Goal: Task Accomplishment & Management: Use online tool/utility

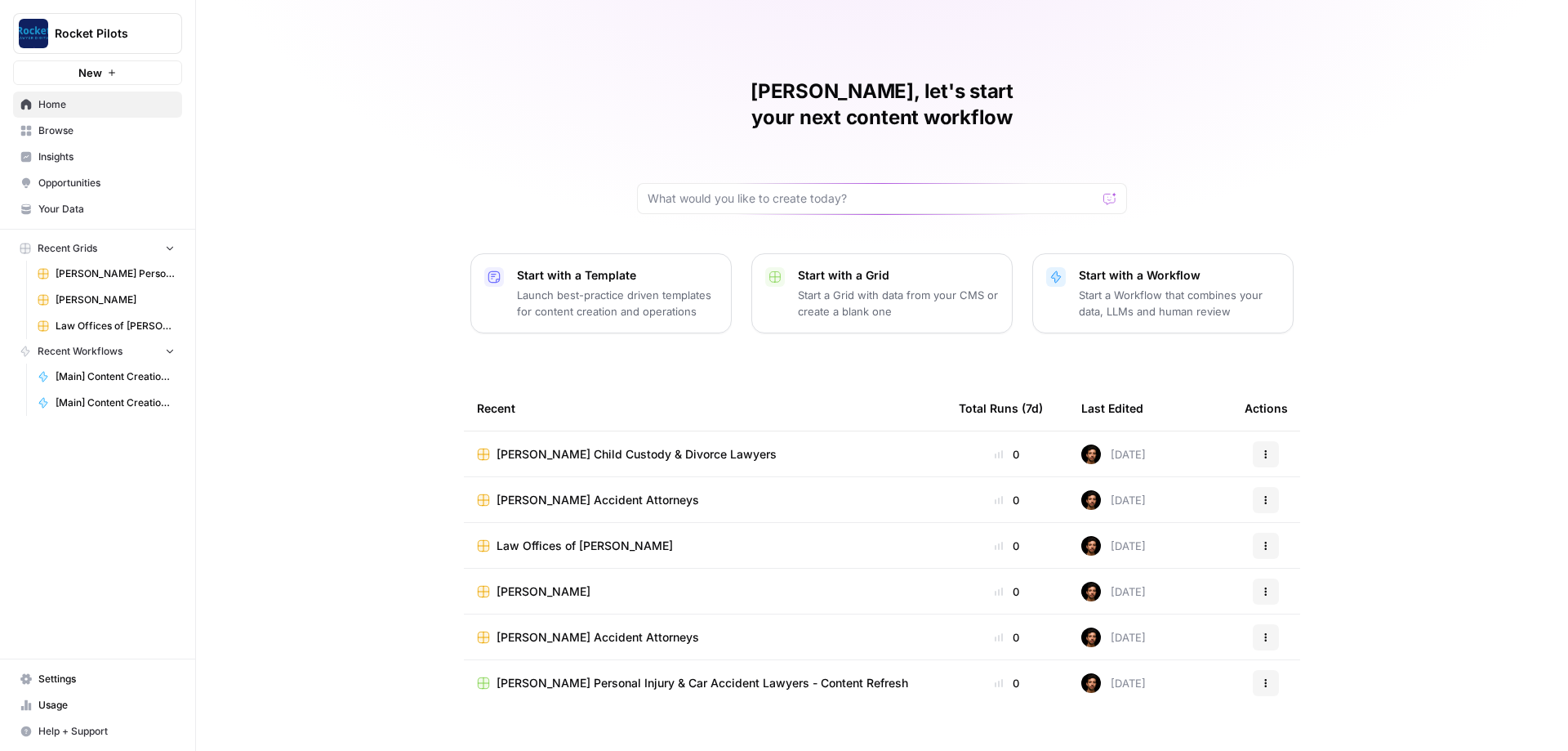
click at [65, 127] on span "Browse" at bounding box center [106, 130] width 137 height 15
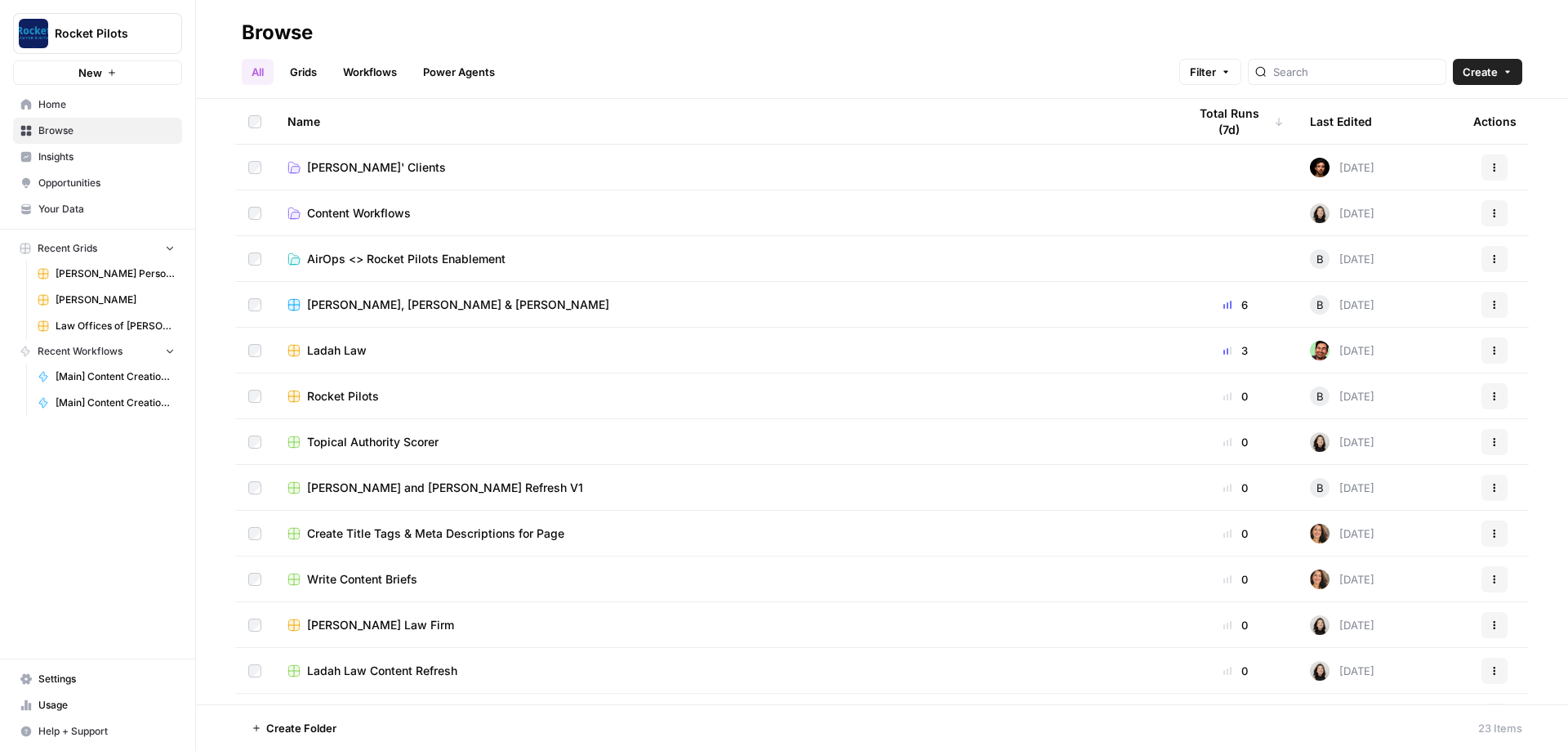
click at [375, 158] on td "[PERSON_NAME]' Clients" at bounding box center [725, 167] width 900 height 45
click at [375, 165] on span "[PERSON_NAME]' Clients" at bounding box center [377, 167] width 139 height 16
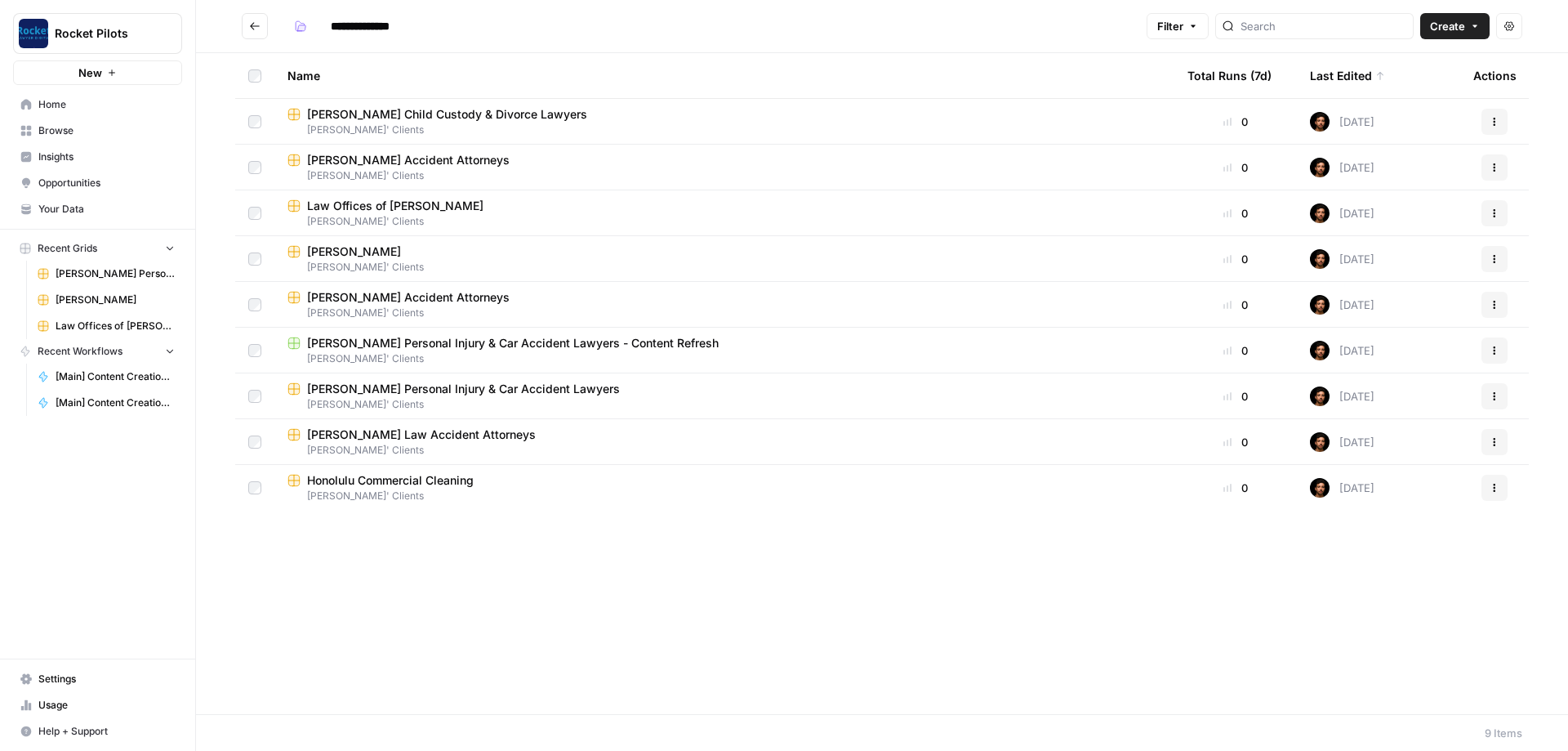
click at [564, 615] on div "Name Total Runs (7d) Last Edited Actions [PERSON_NAME] Child Custody & Divorce …" at bounding box center [881, 383] width 1372 height 661
click at [68, 132] on span "Browse" at bounding box center [106, 130] width 137 height 15
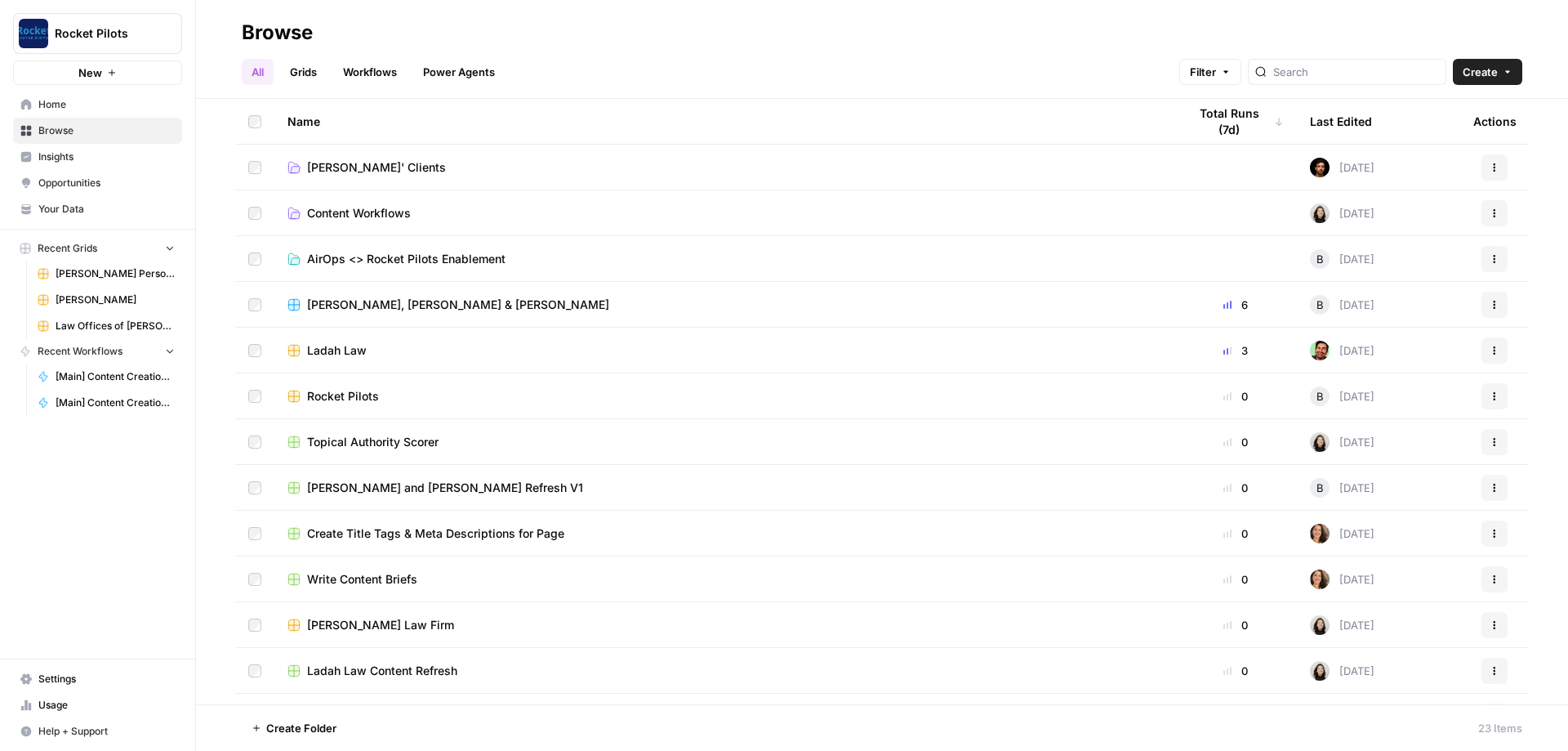
click at [358, 160] on span "[PERSON_NAME]' Clients" at bounding box center [377, 167] width 139 height 16
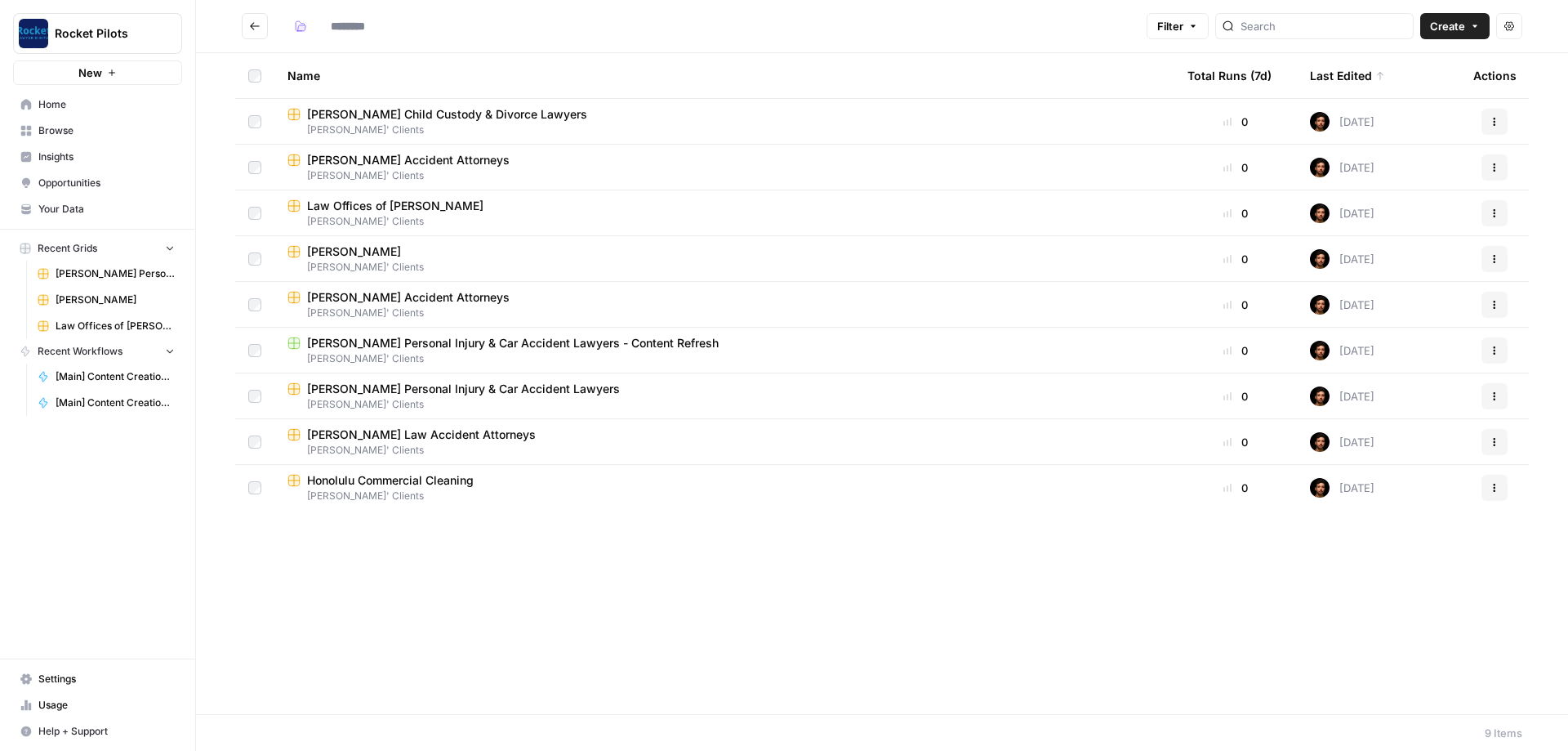
type input "**********"
click at [1494, 121] on icon "button" at bounding box center [1494, 121] width 10 height 10
click at [1421, 155] on span "Duplicate" at bounding box center [1422, 159] width 131 height 16
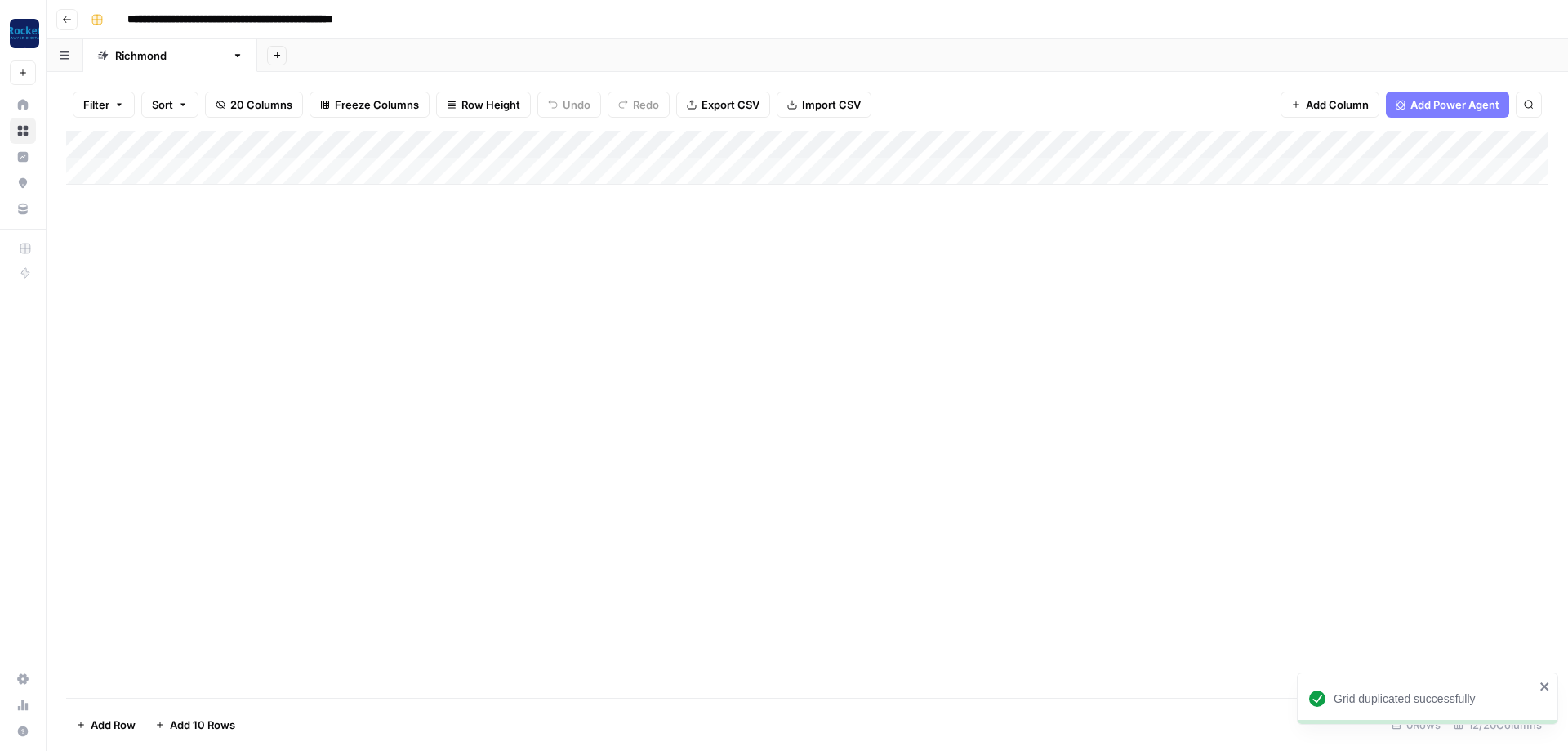
click at [334, 19] on input "**********" at bounding box center [274, 20] width 309 height 26
type input "**********"
click at [490, 16] on div "**********" at bounding box center [817, 20] width 1468 height 26
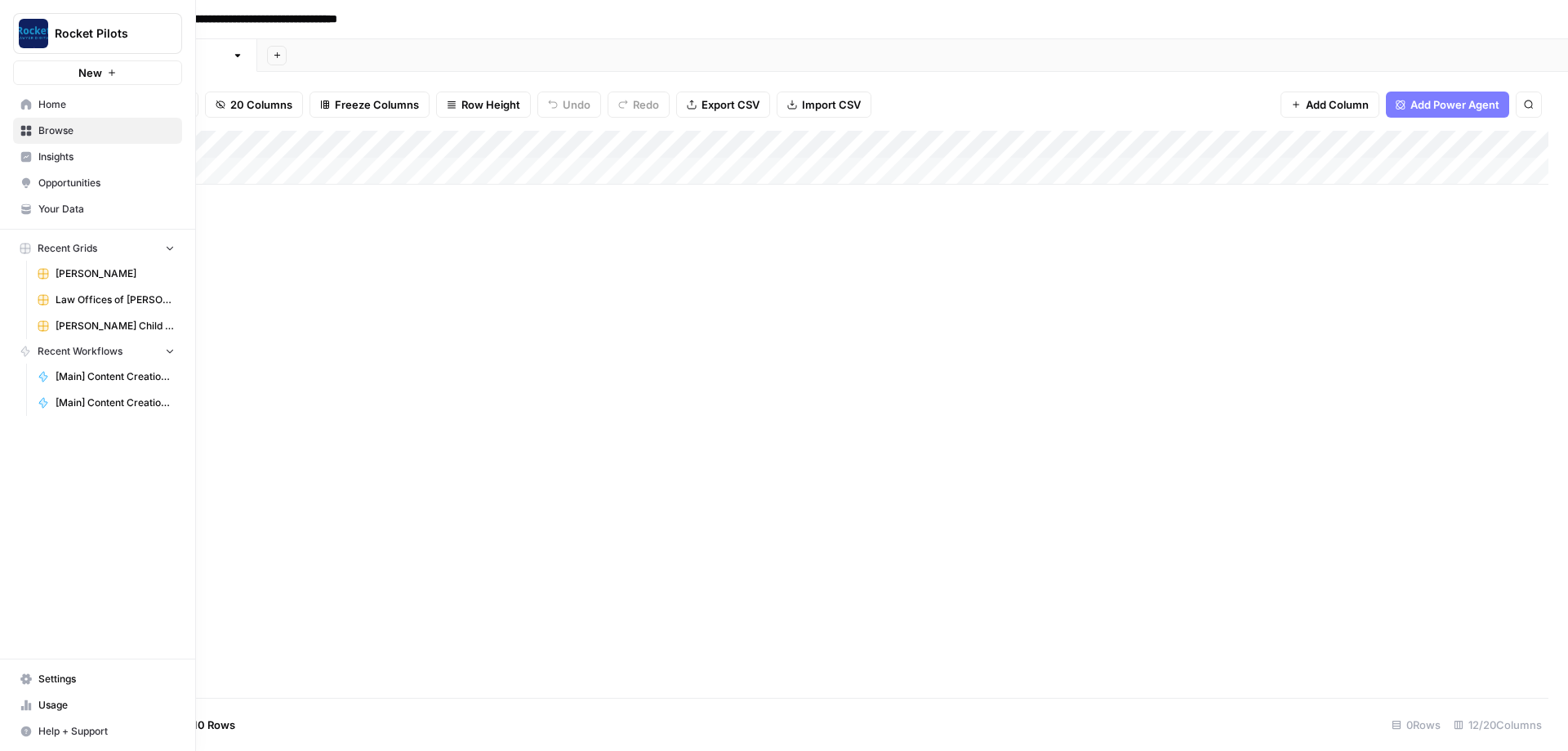
click at [36, 128] on link "Browse" at bounding box center [97, 131] width 169 height 26
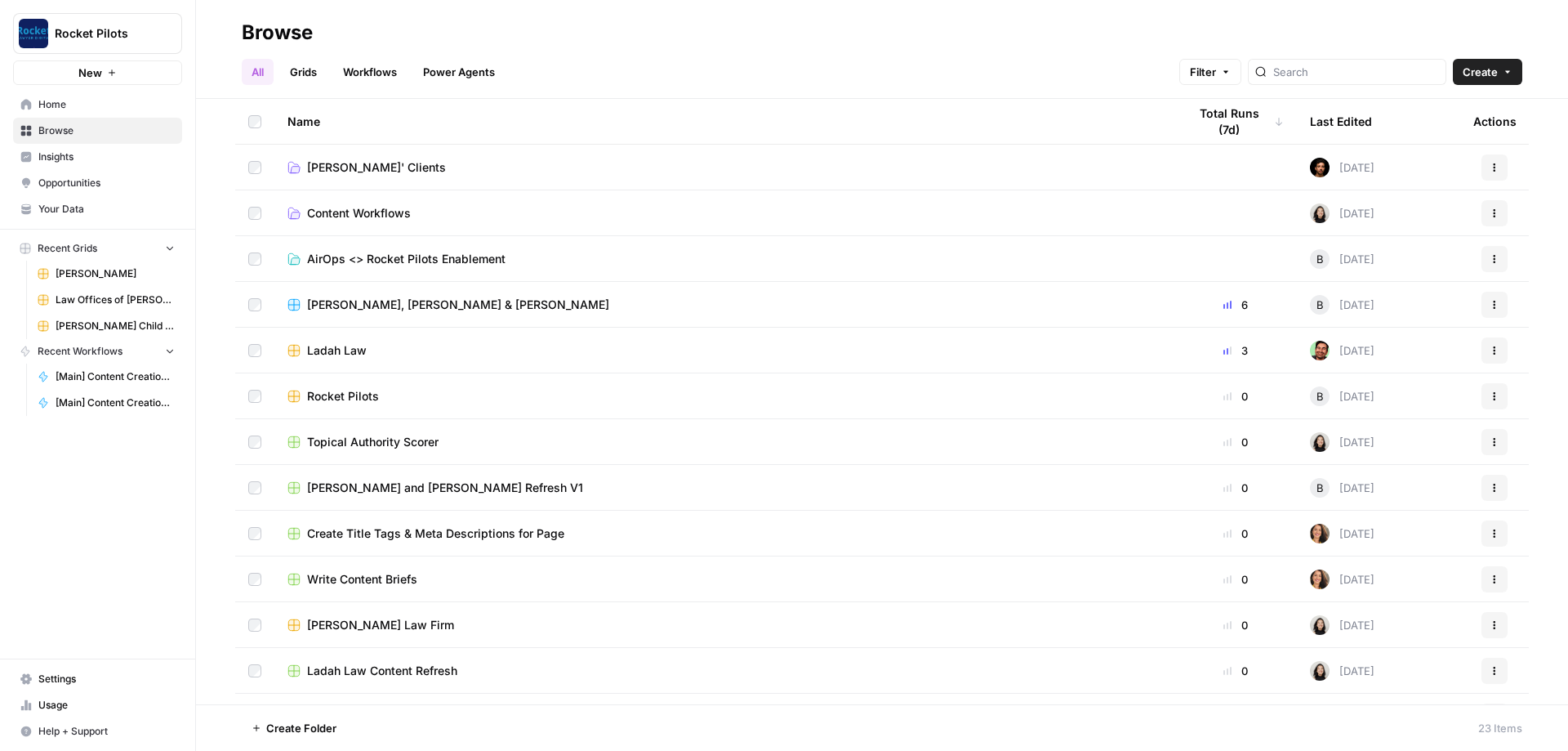
click at [334, 169] on span "[PERSON_NAME]' Clients" at bounding box center [377, 167] width 139 height 16
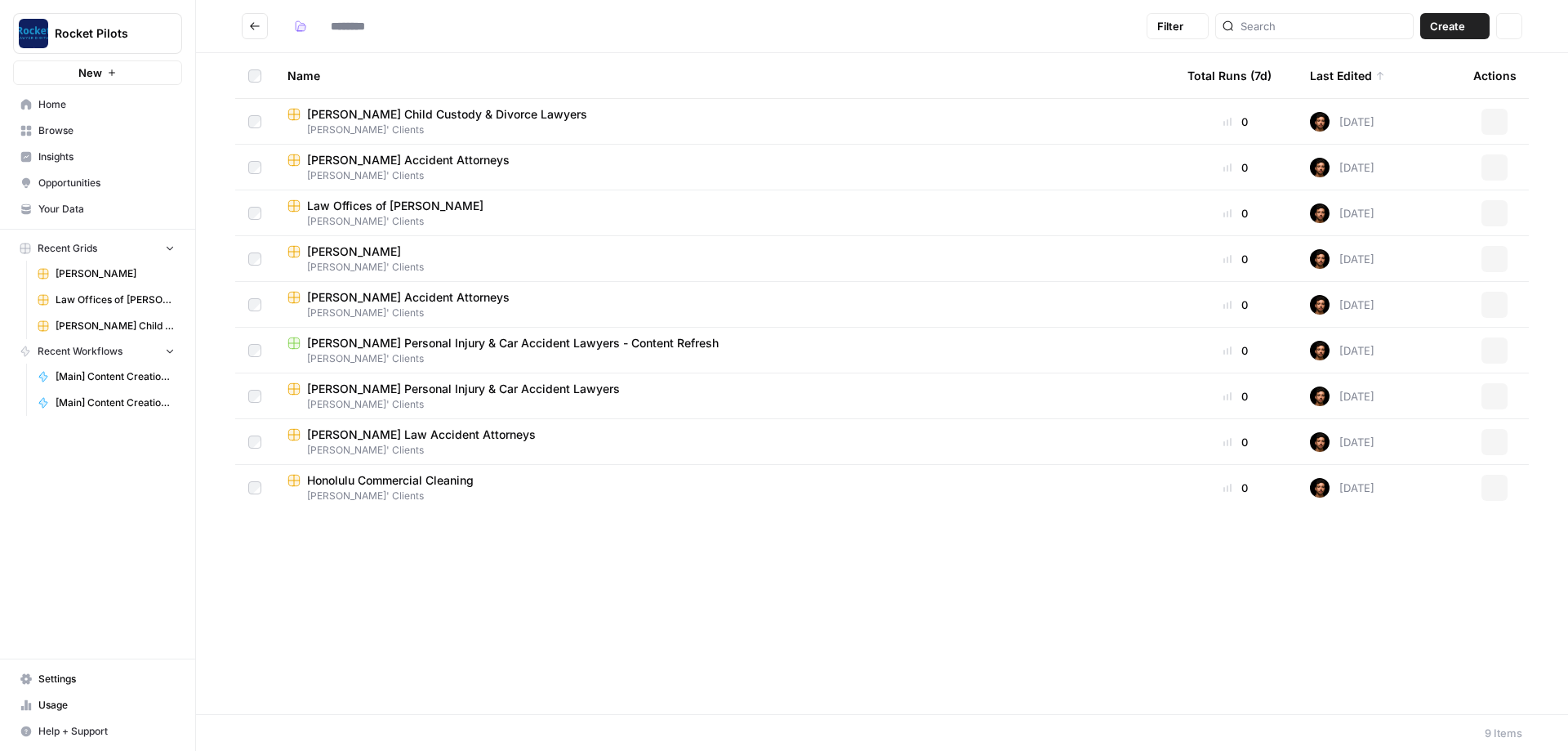
type input "**********"
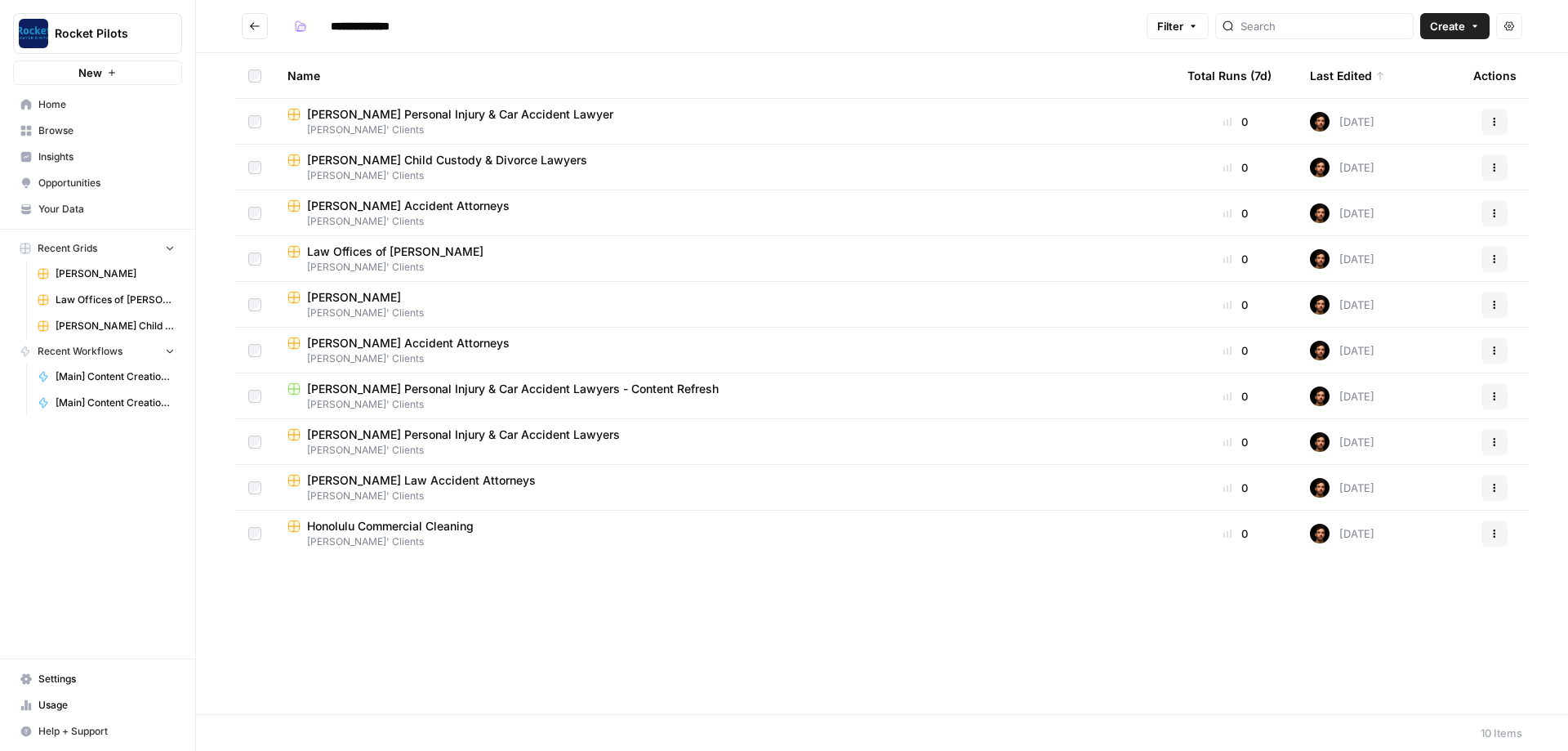
click at [517, 114] on span "[PERSON_NAME] Personal Injury & Car Accident Lawyer" at bounding box center [461, 114] width 307 height 16
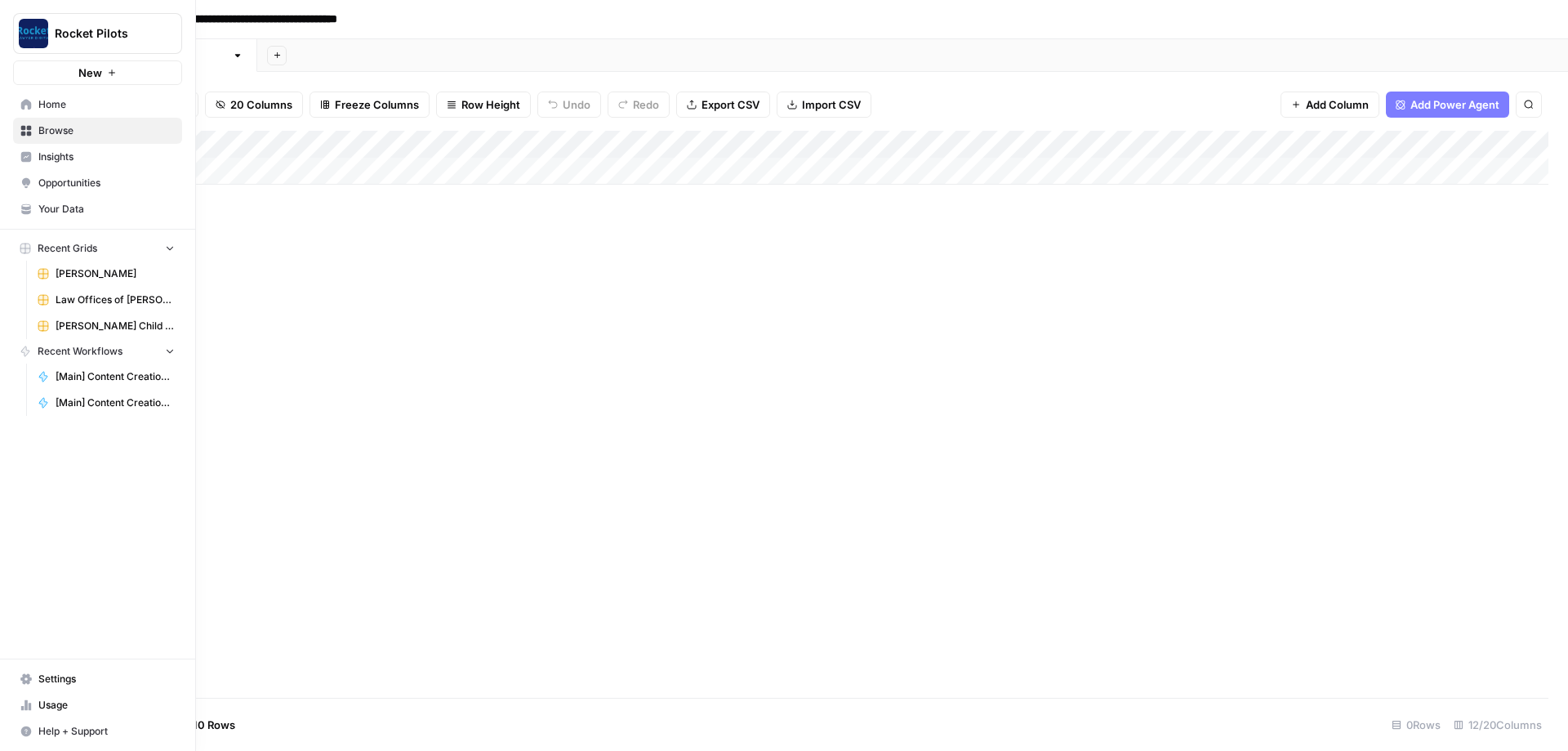
click at [73, 210] on span "Your Data" at bounding box center [106, 209] width 137 height 15
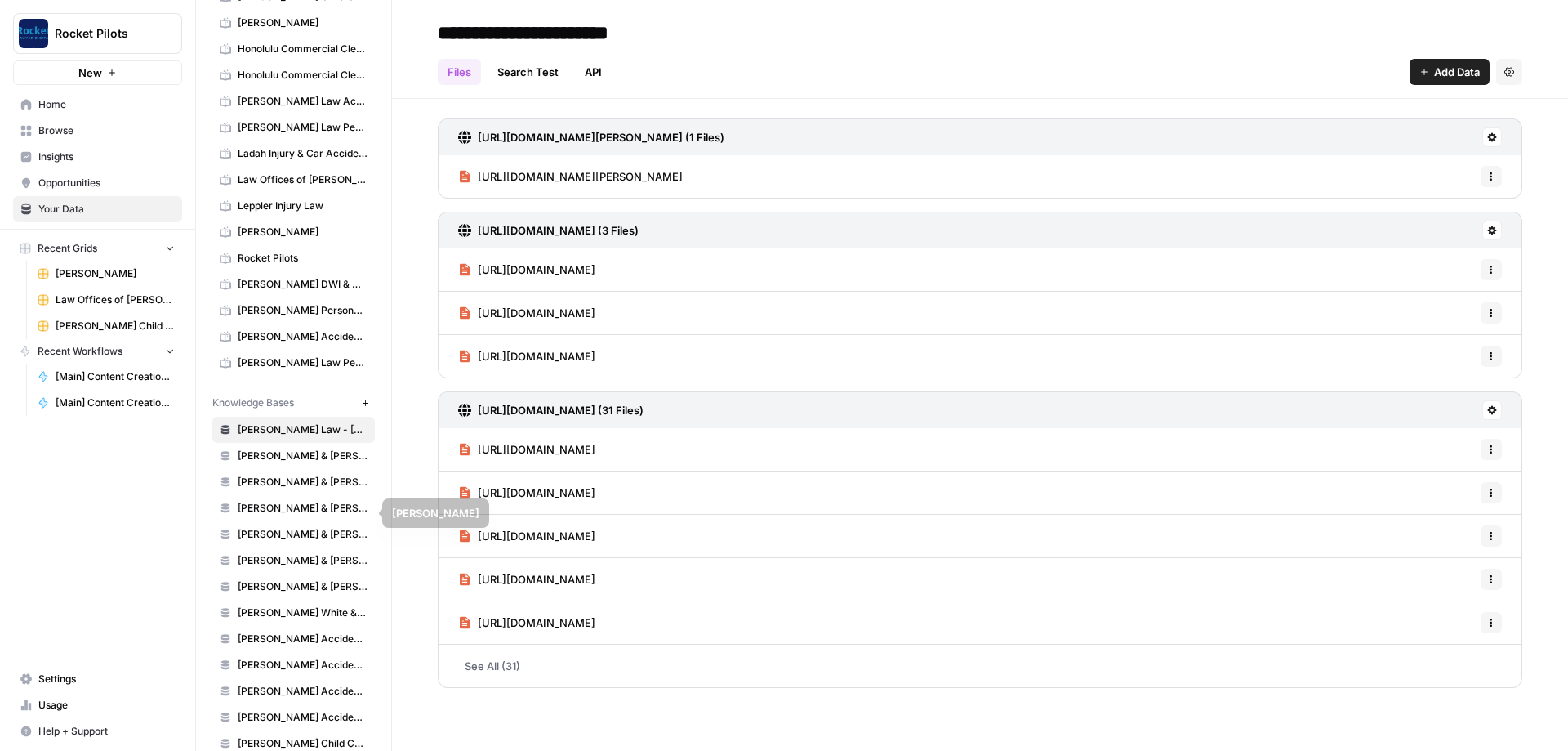
scroll to position [392, 0]
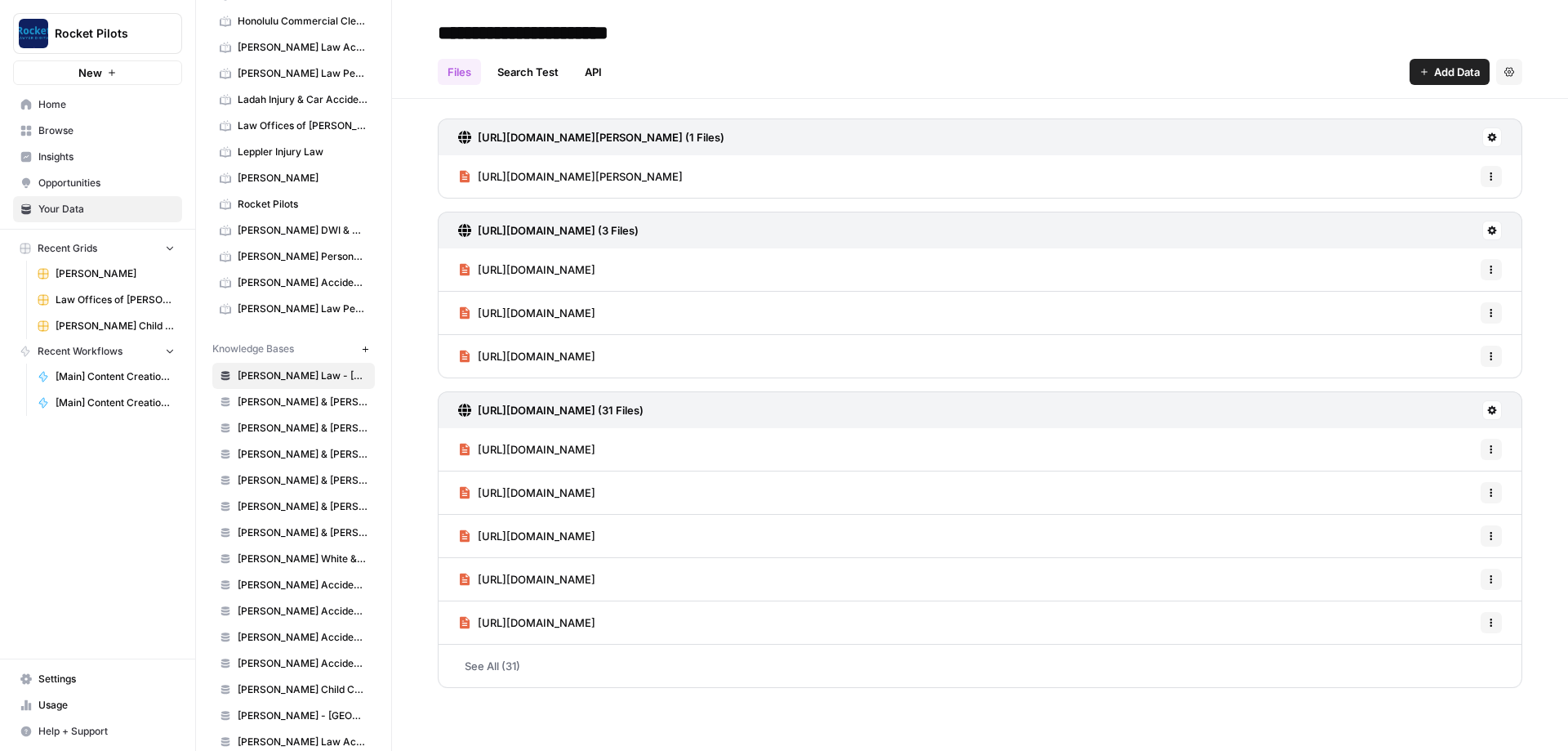
click at [42, 128] on span "Browse" at bounding box center [106, 130] width 137 height 15
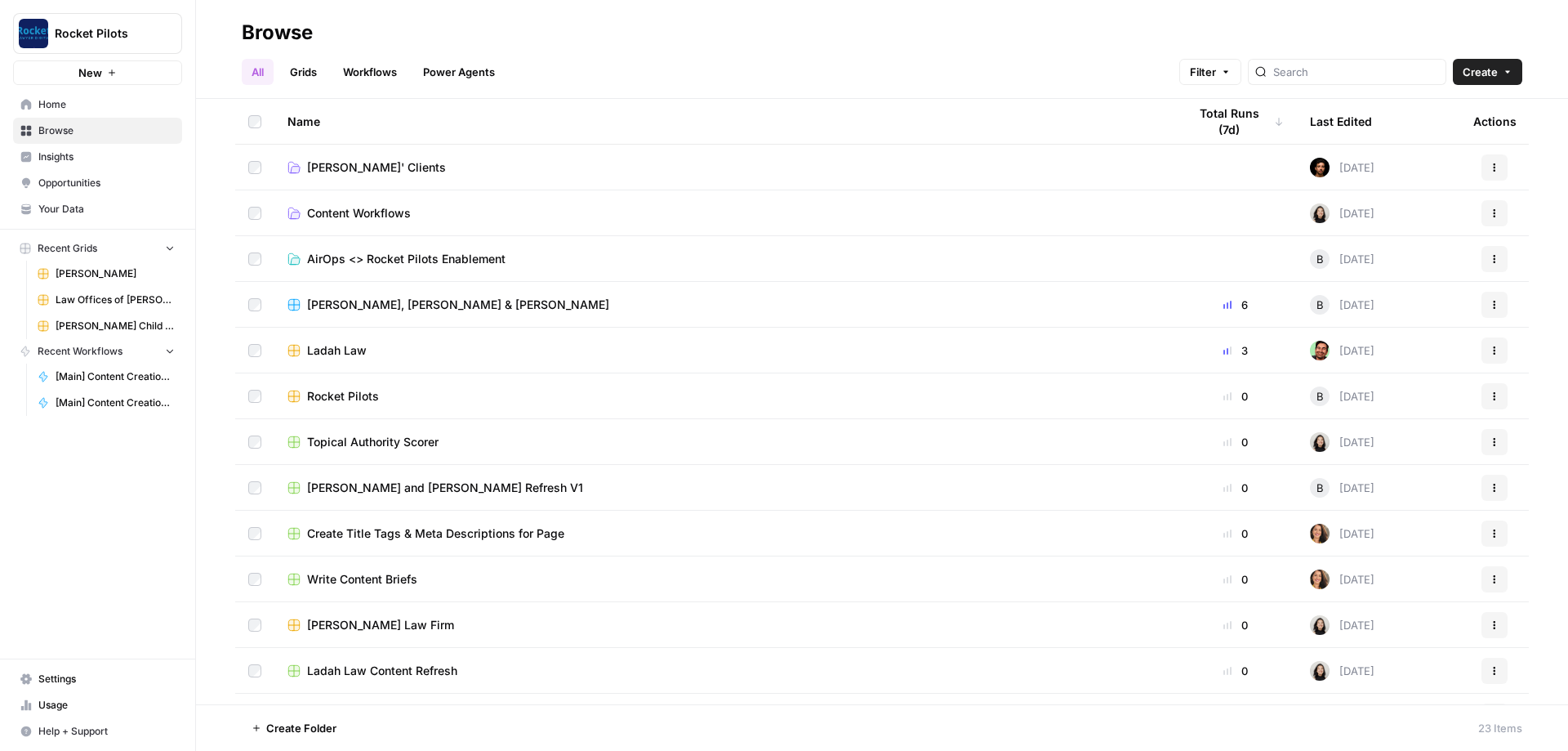
click at [334, 164] on span "[PERSON_NAME]' Clients" at bounding box center [377, 167] width 139 height 16
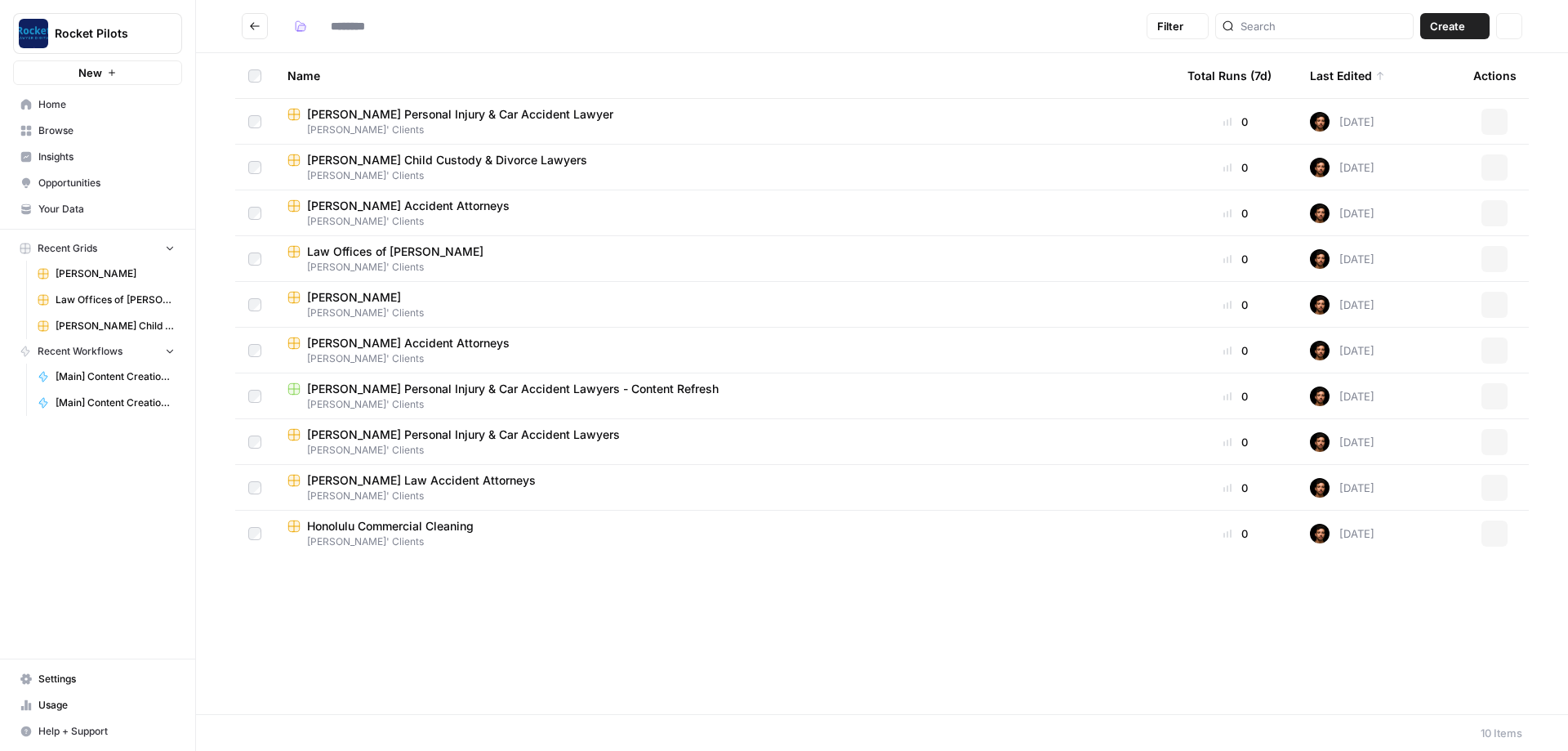
type input "**********"
click at [384, 119] on span "[PERSON_NAME] Personal Injury & Car Accident Lawyer" at bounding box center [461, 114] width 307 height 16
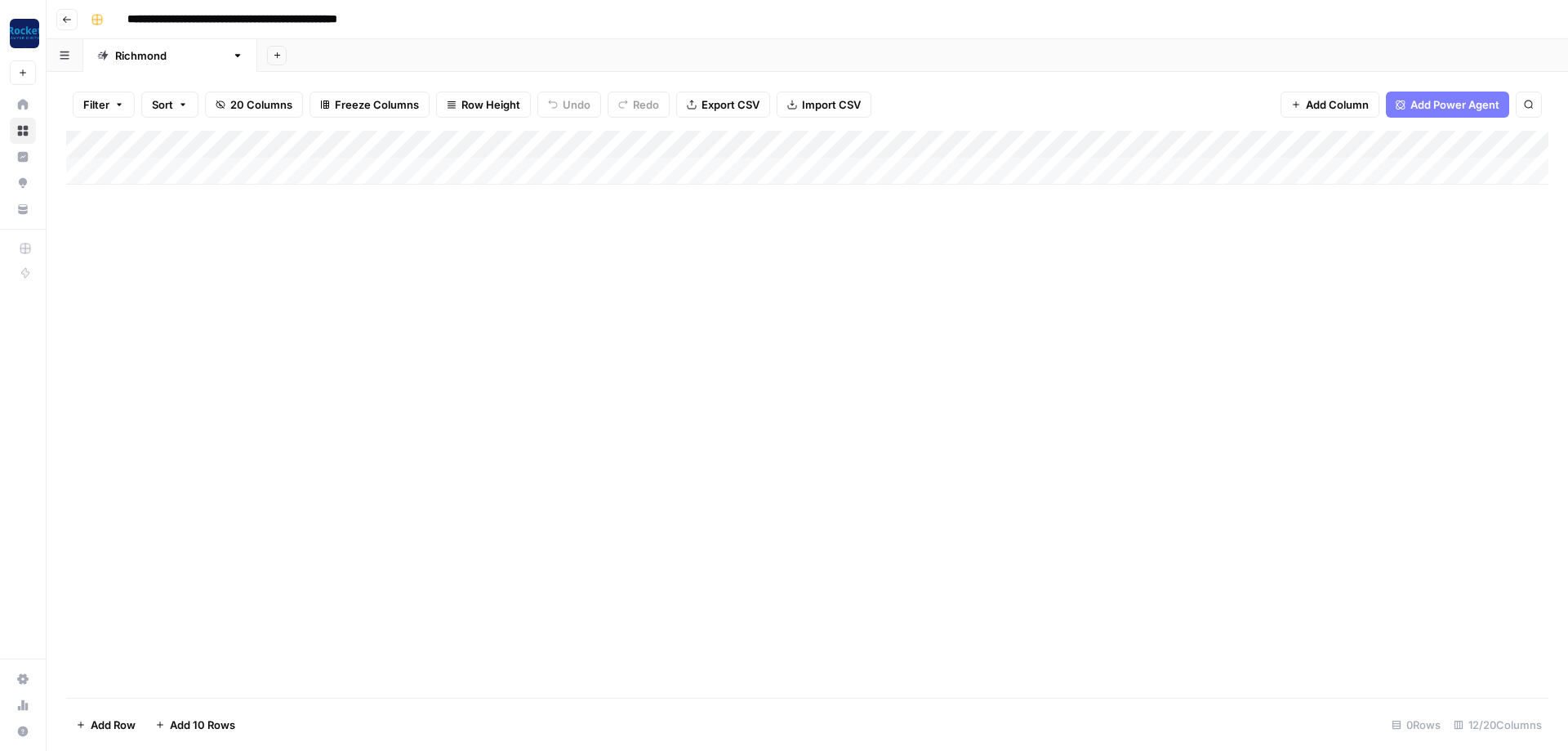
click at [1037, 141] on div "Add Column" at bounding box center [807, 158] width 1482 height 54
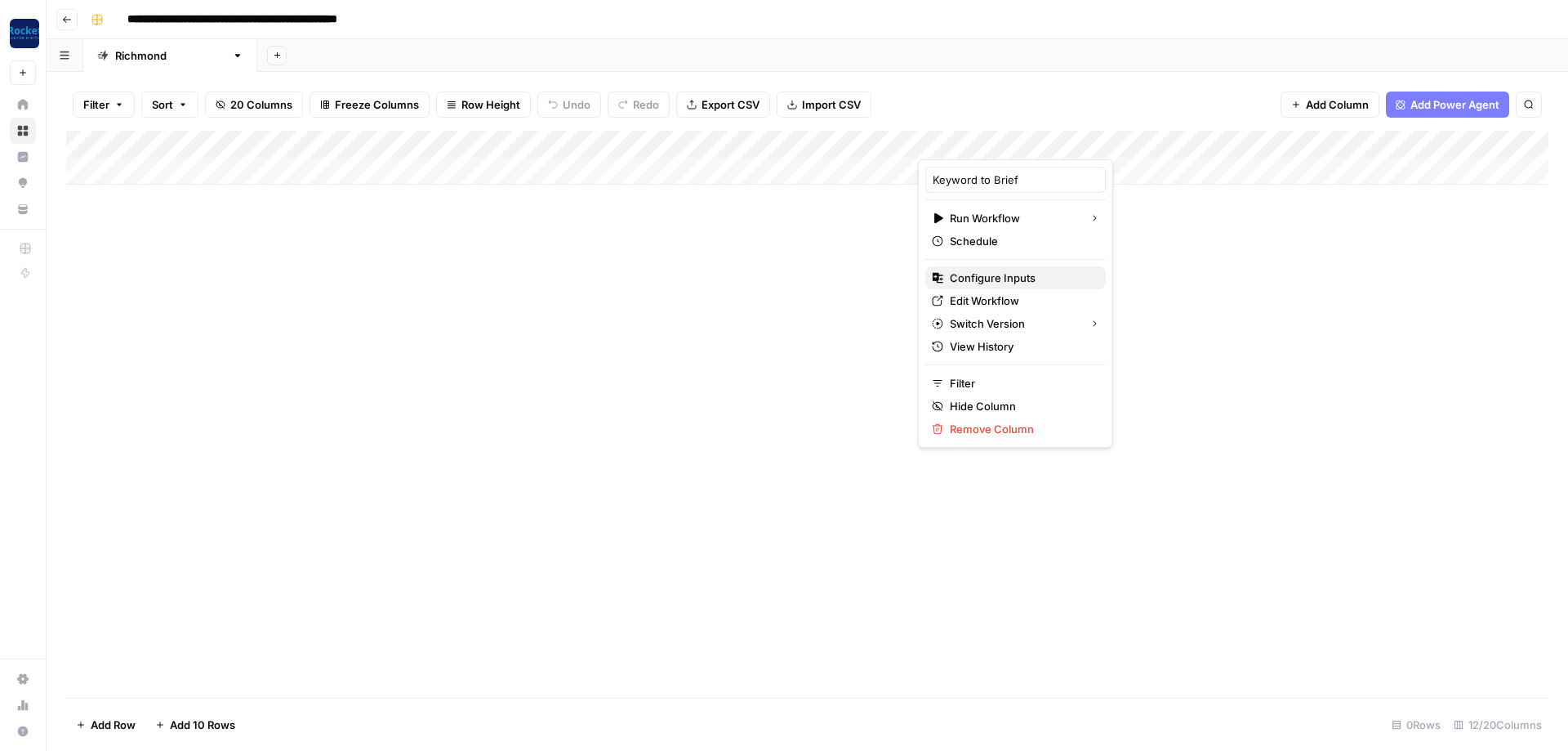
click at [983, 278] on span "Configure Inputs" at bounding box center [1021, 277] width 143 height 16
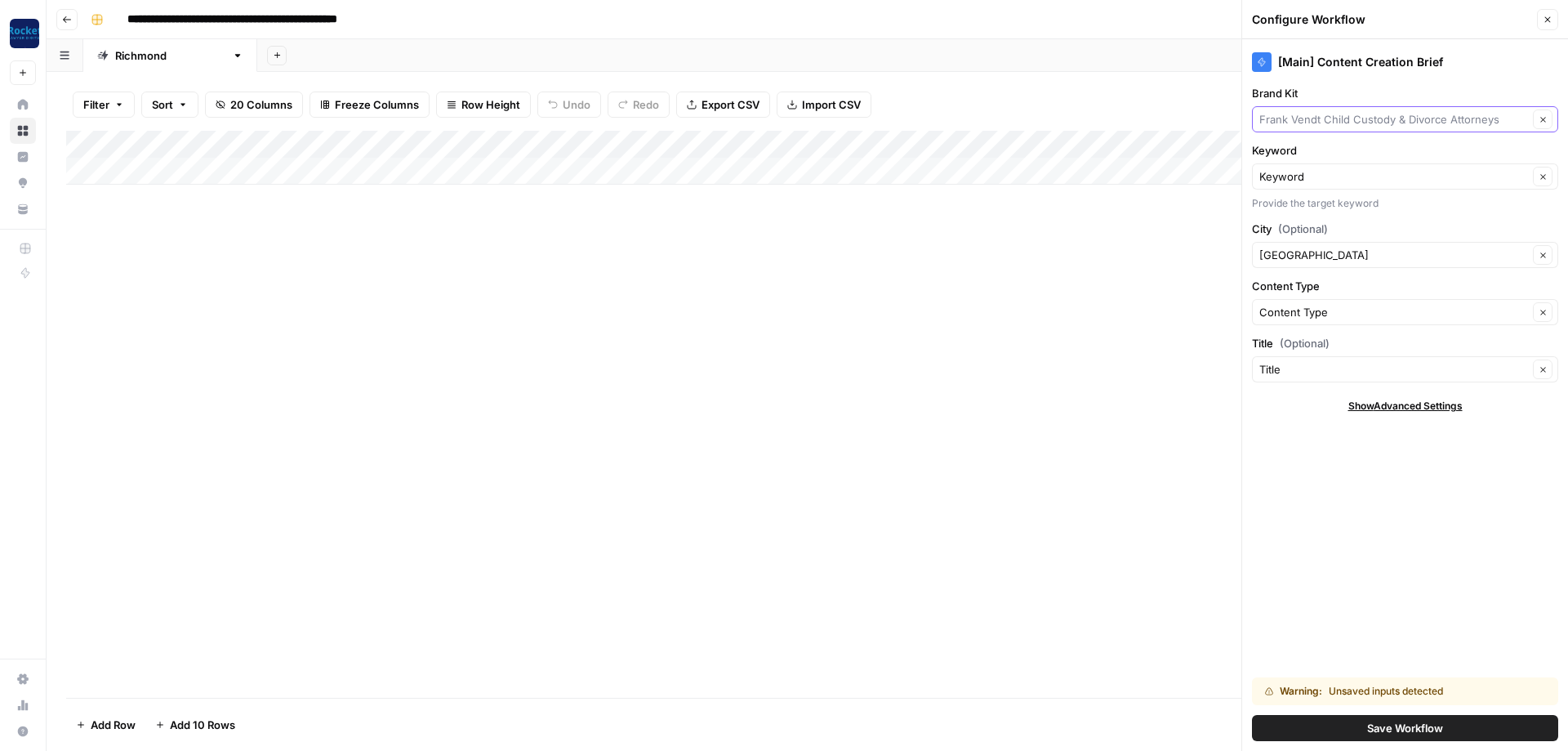
click at [1384, 125] on input "Brand Kit" at bounding box center [1394, 119] width 268 height 16
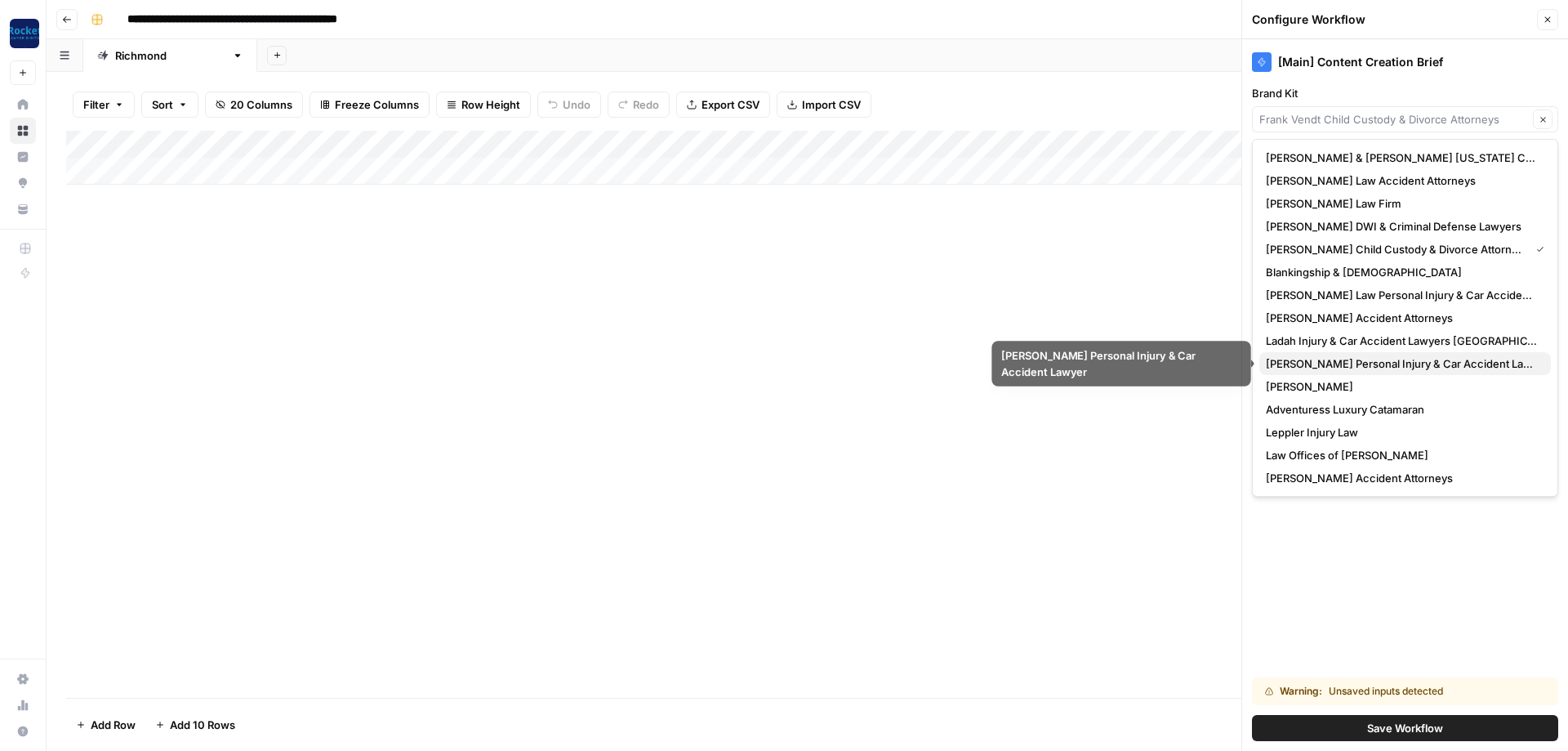
click at [1343, 367] on span "[PERSON_NAME] Personal Injury & Car Accident Lawyer" at bounding box center [1402, 363] width 272 height 16
type input "[PERSON_NAME] Personal Injury & Car Accident Lawyer"
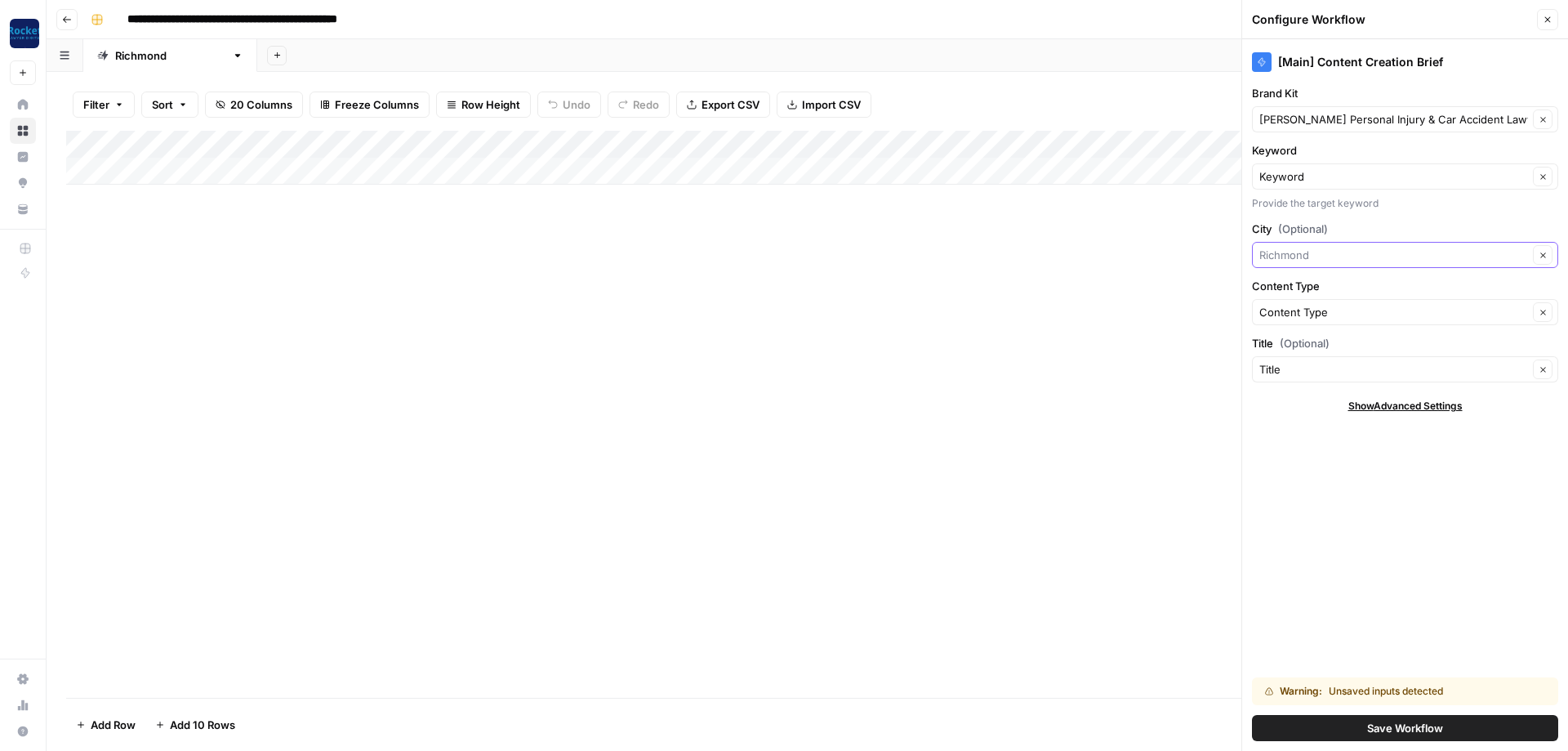
drag, startPoint x: 1338, startPoint y: 256, endPoint x: 1150, endPoint y: 239, distance: 188.8
click at [1260, 247] on input "City (Optional)" at bounding box center [1394, 255] width 268 height 16
type input "[GEOGRAPHIC_DATA]"
click at [1352, 251] on input "City (Optional)" at bounding box center [1394, 255] width 268 height 16
type input "[GEOGRAPHIC_DATA]"
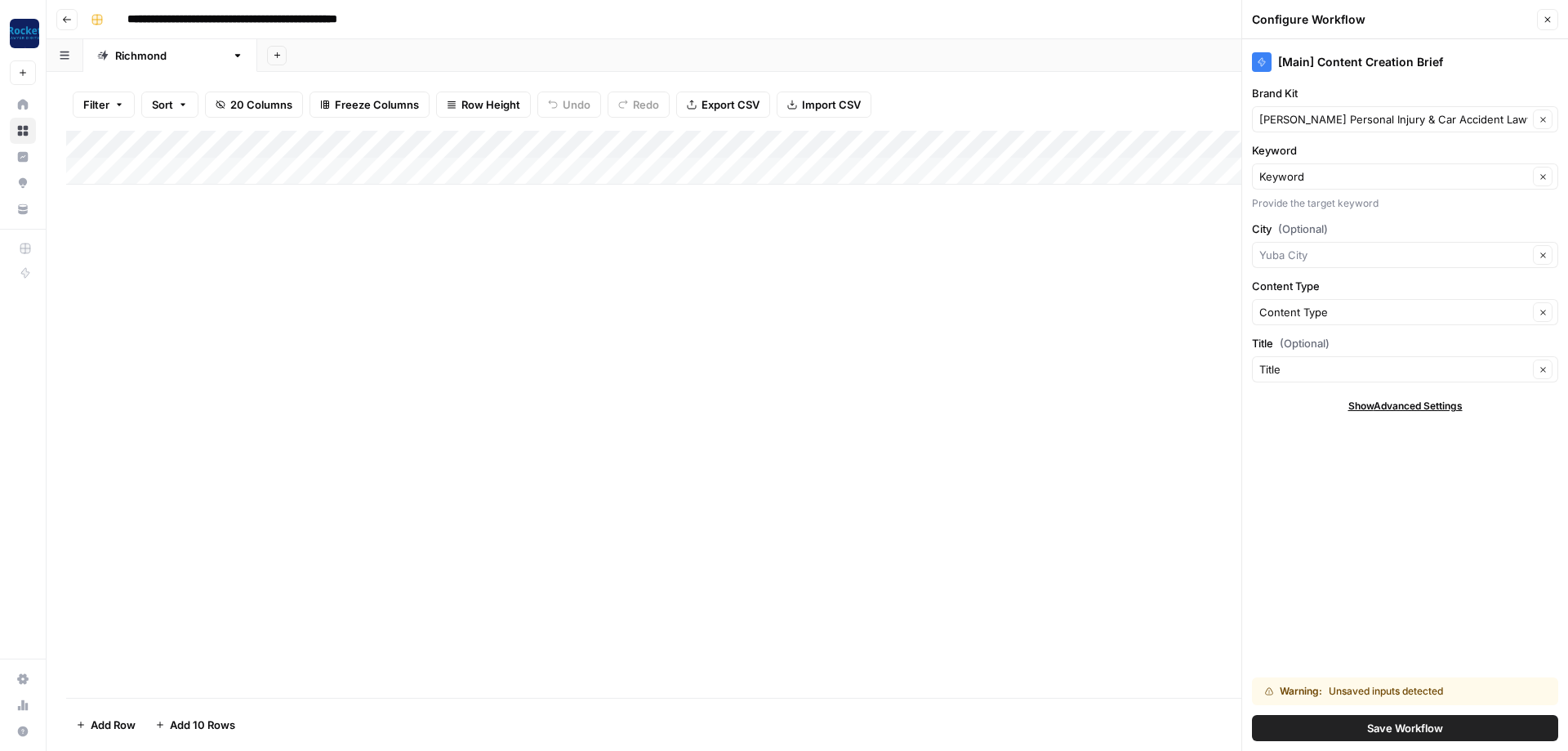
type input "[GEOGRAPHIC_DATA]"
drag, startPoint x: 1319, startPoint y: 527, endPoint x: 1307, endPoint y: 459, distance: 69.1
click at [1319, 526] on div "[Main] Content Creation Brief Brand Kit [PERSON_NAME] Personal Injury & Car Acc…" at bounding box center [1405, 395] width 326 height 712
click at [1414, 728] on span "Save Workflow" at bounding box center [1405, 728] width 76 height 16
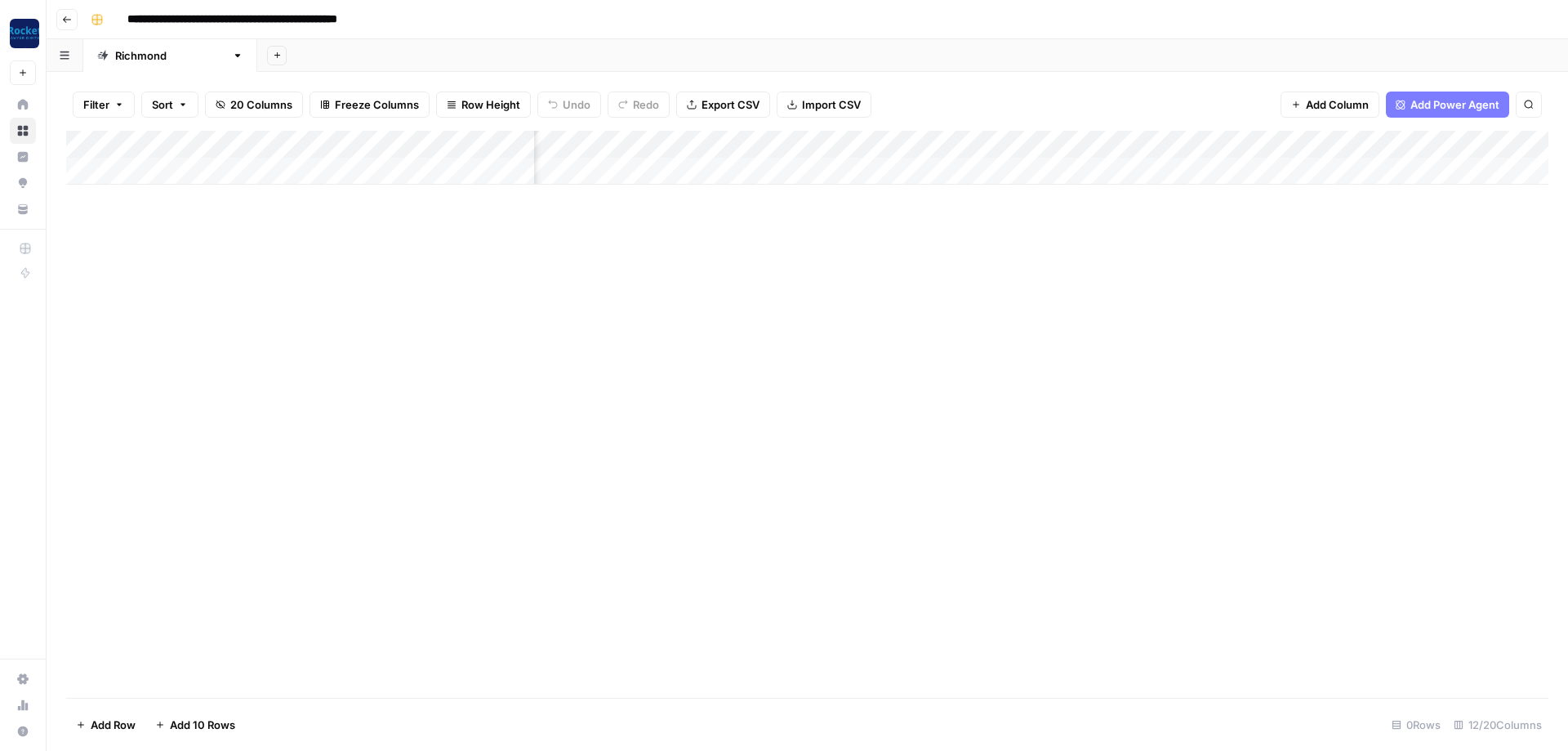
scroll to position [0, 490]
click at [1133, 140] on div "Add Column" at bounding box center [807, 158] width 1482 height 54
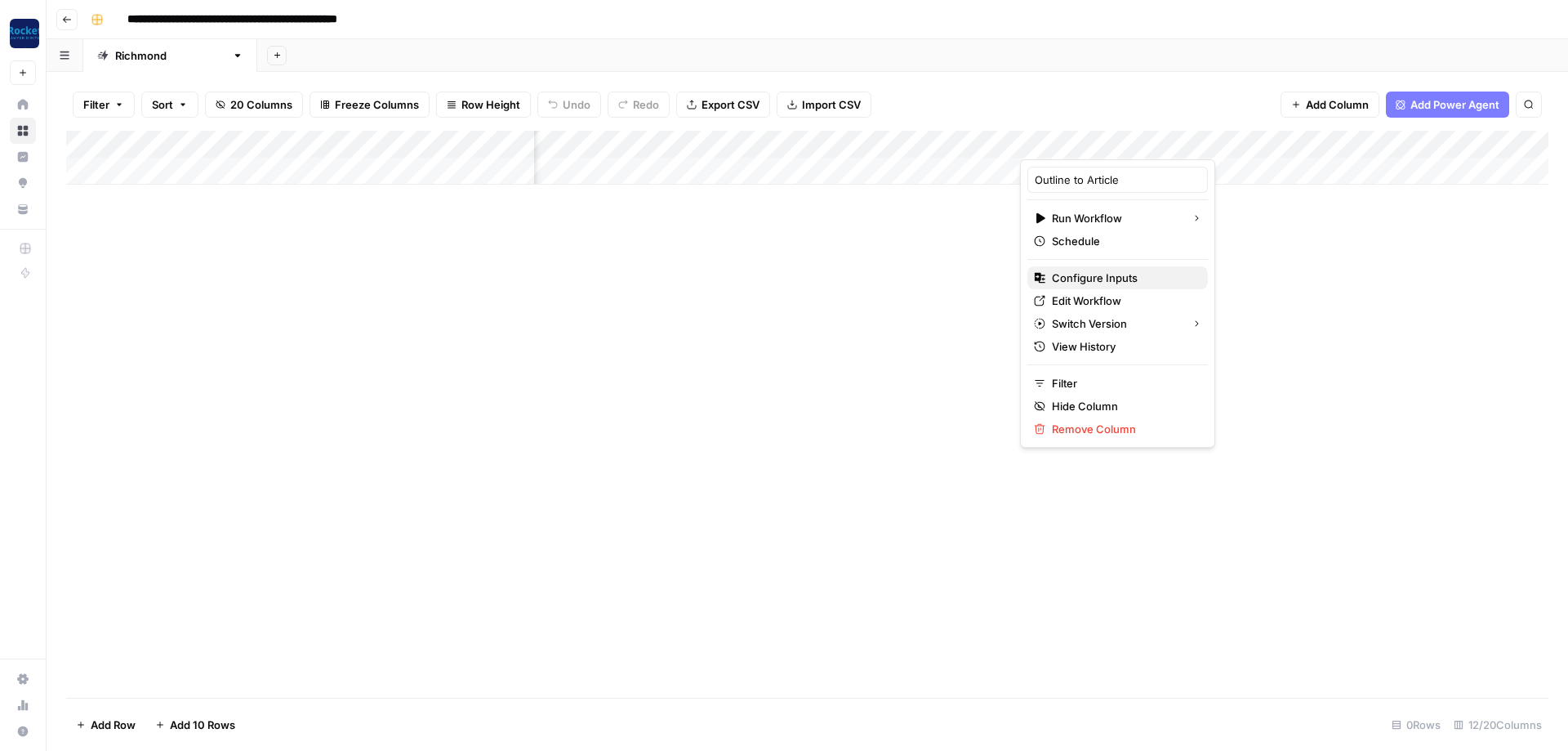
click at [1095, 279] on span "Configure Inputs" at bounding box center [1123, 277] width 143 height 16
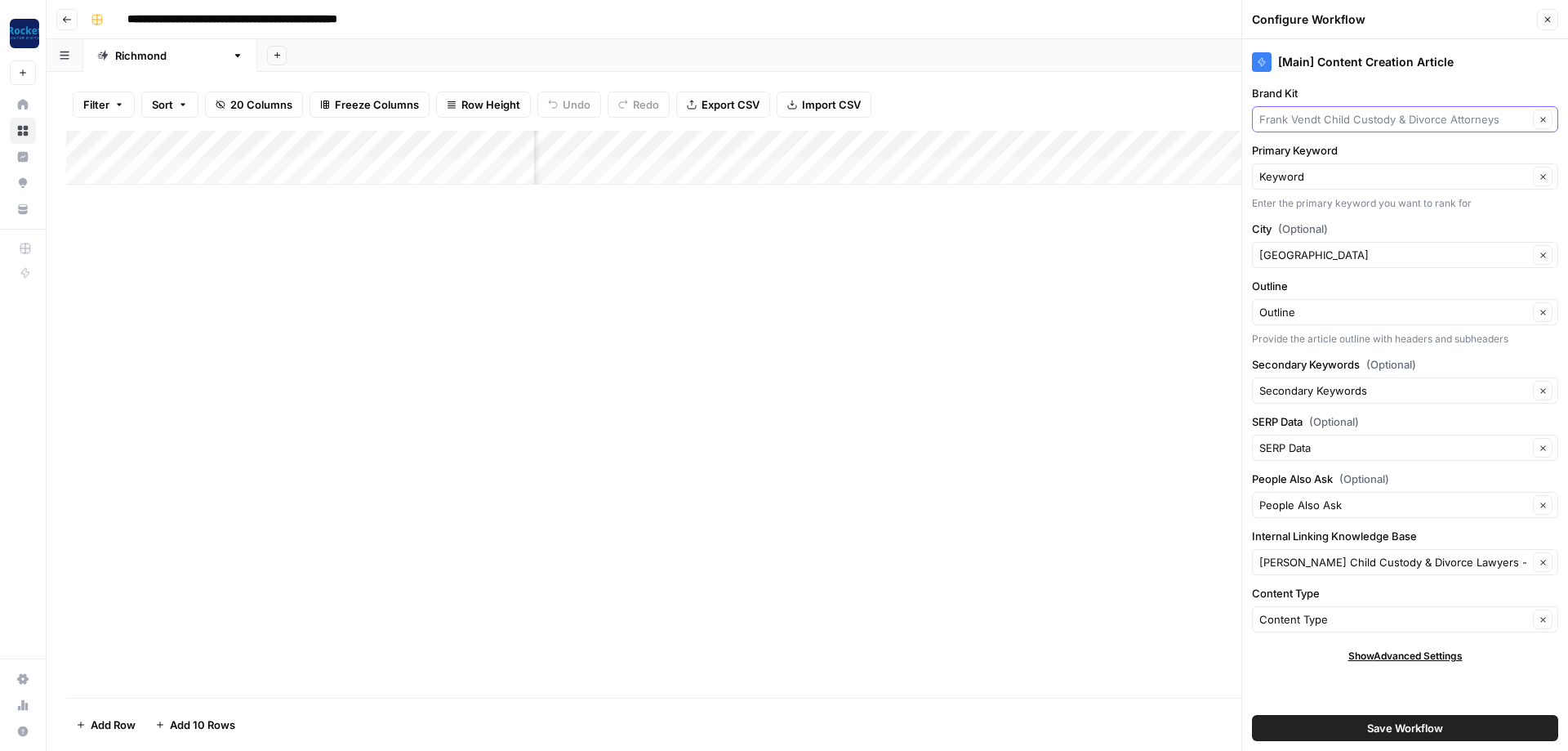
click at [1359, 121] on input "Brand Kit" at bounding box center [1394, 119] width 268 height 16
click at [1366, 156] on span "[PERSON_NAME] Personal Injury & Car Accident Lawyer" at bounding box center [1402, 158] width 272 height 16
type input "[PERSON_NAME] Personal Injury & Car Accident Lawyer"
click at [1329, 253] on input "City (Optional)" at bounding box center [1394, 255] width 268 height 16
type input "[GEOGRAPHIC_DATA]"
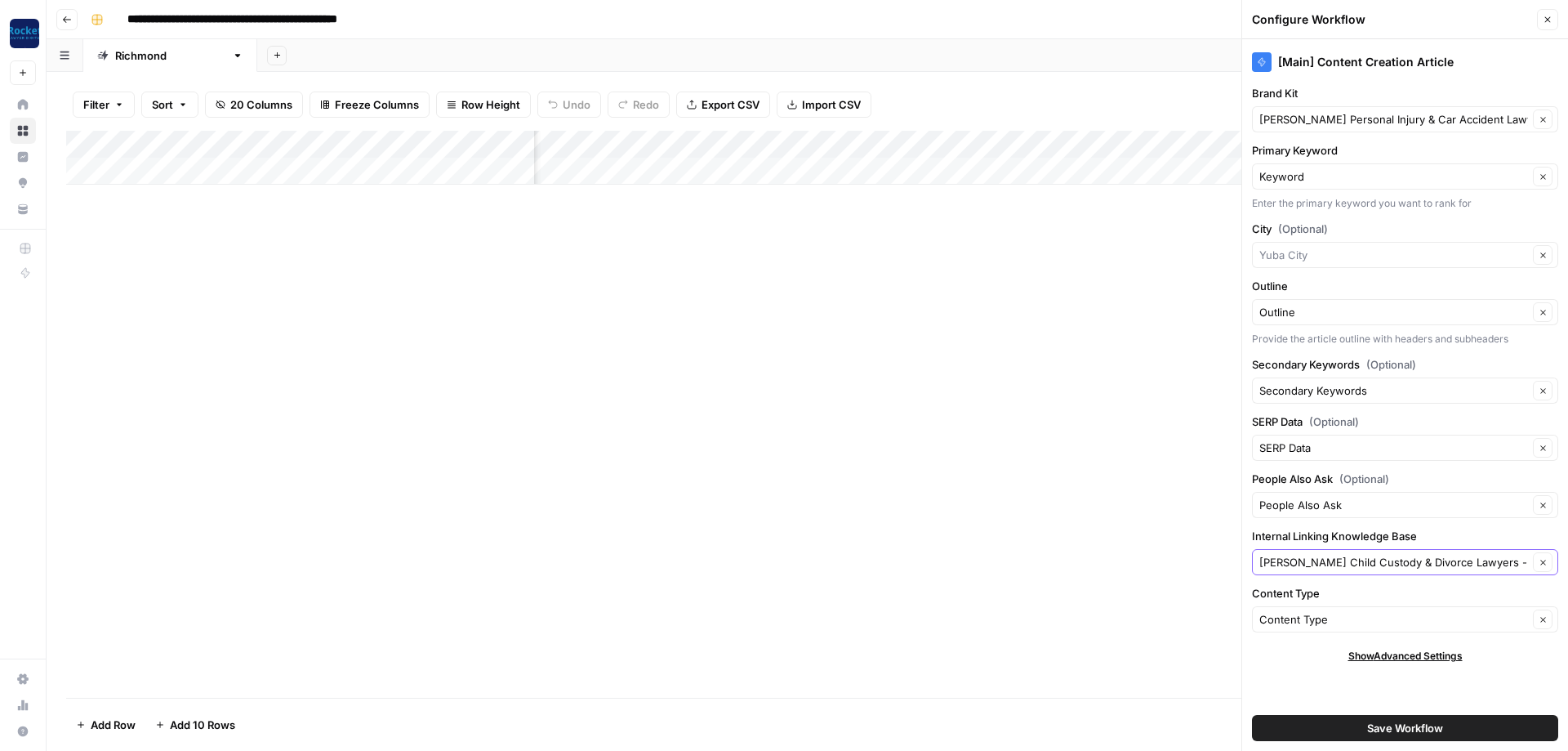
type input "[GEOGRAPHIC_DATA]"
click at [1325, 565] on input "Internal Linking Knowledge Base" at bounding box center [1394, 562] width 268 height 16
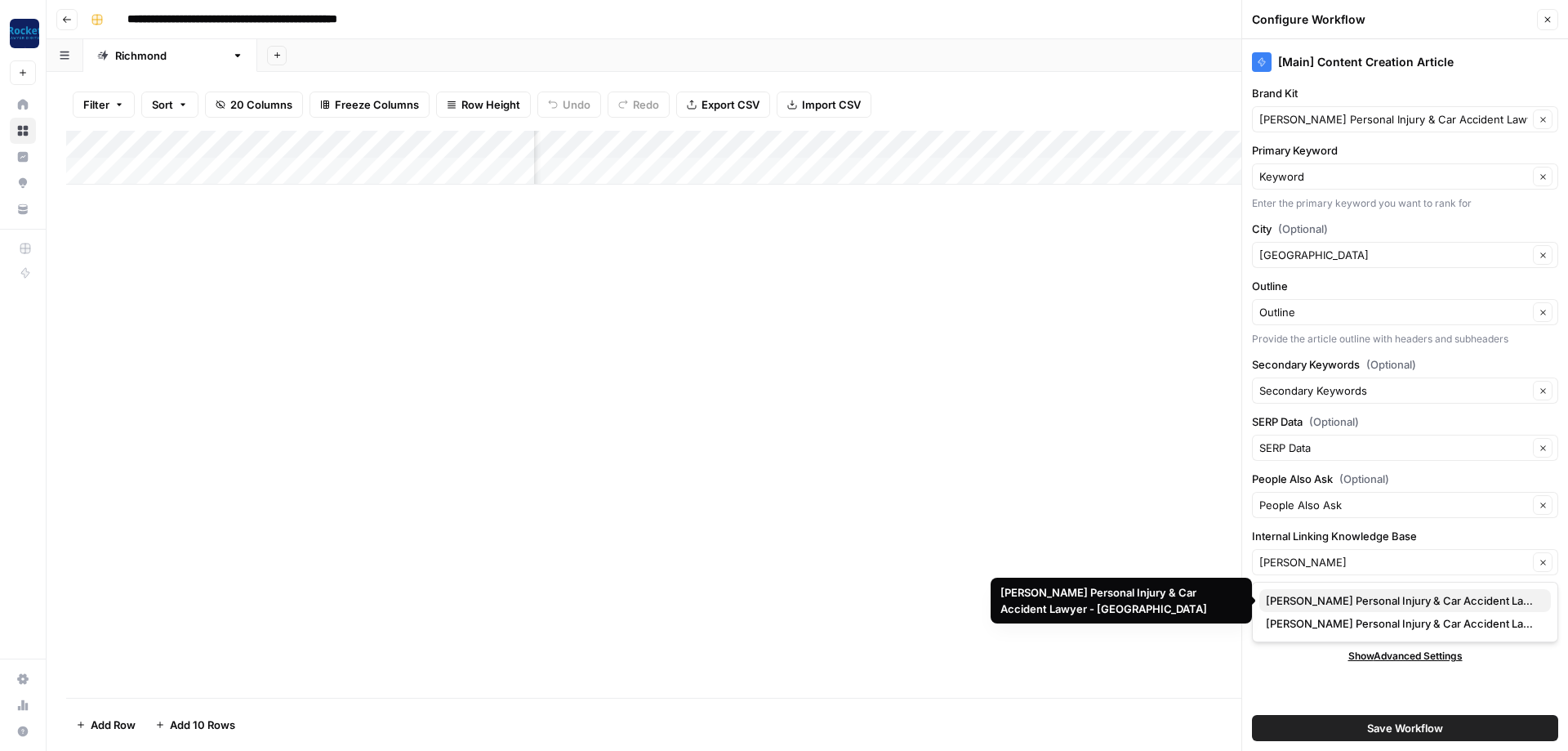
click at [1367, 598] on span "[PERSON_NAME] Personal Injury & Car Accident Lawyer - [GEOGRAPHIC_DATA]" at bounding box center [1402, 600] width 272 height 16
type input "[PERSON_NAME] Personal Injury & Car Accident Lawyer - [GEOGRAPHIC_DATA]"
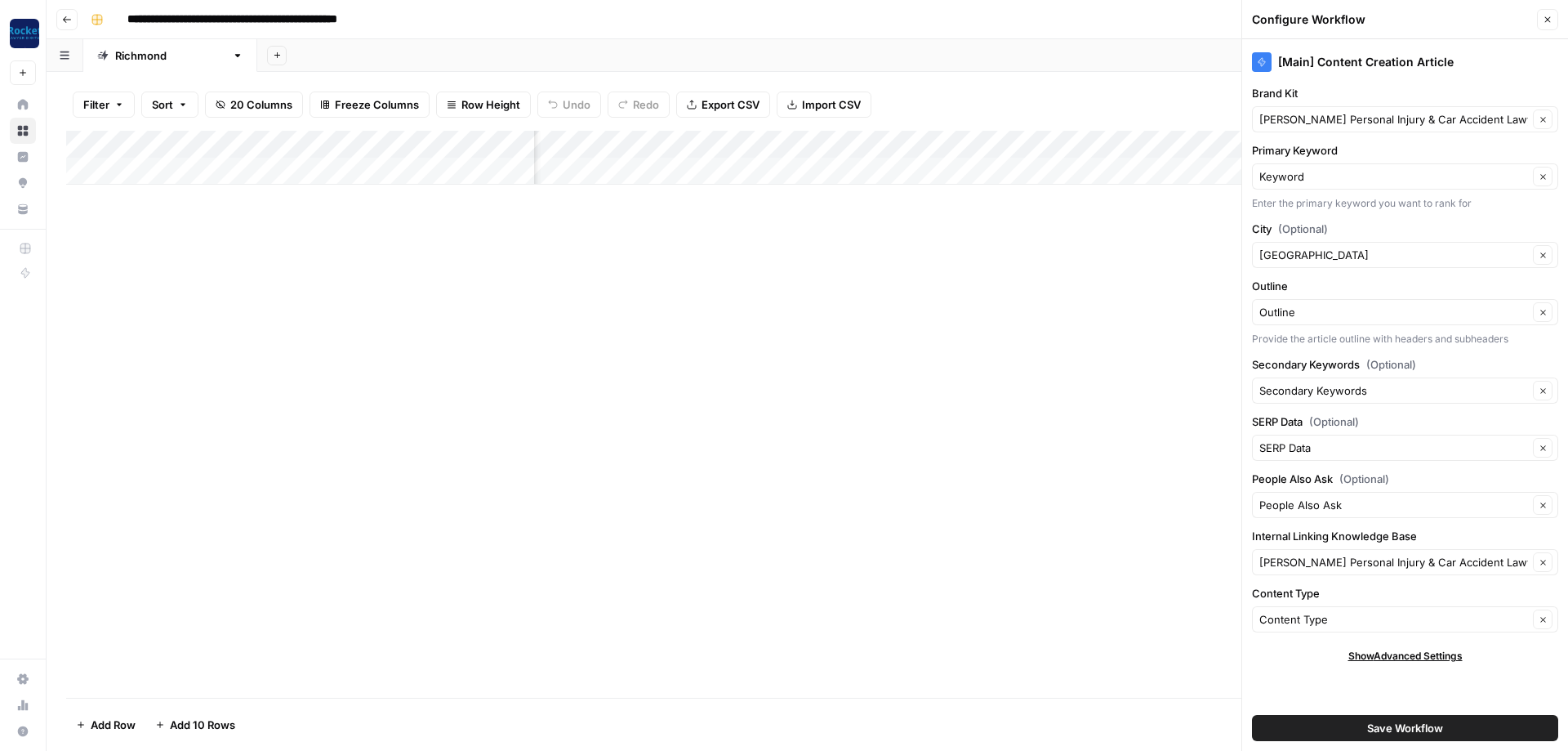
click at [1464, 717] on button "Save Workflow" at bounding box center [1405, 728] width 307 height 26
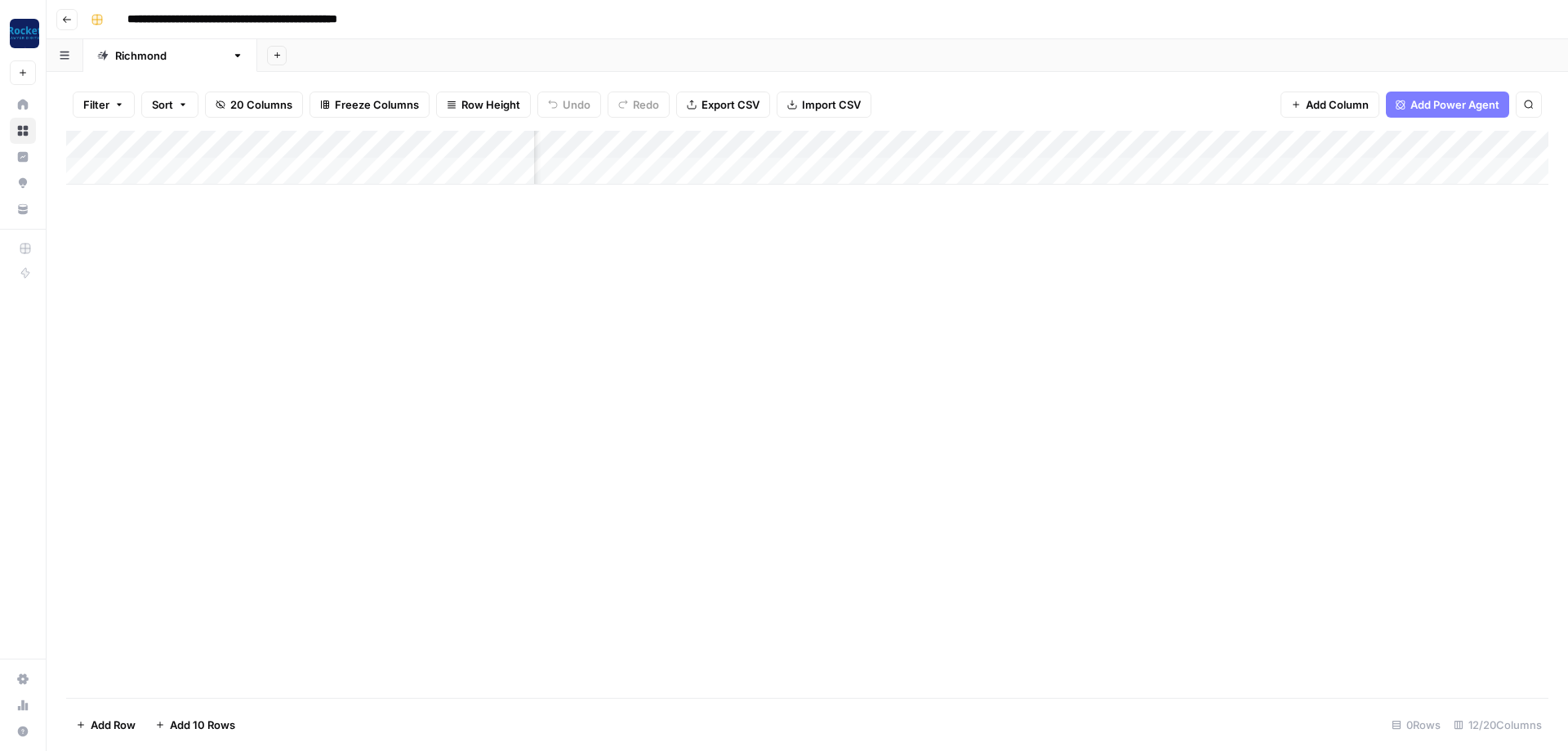
scroll to position [0, 0]
click at [167, 166] on div "Add Column" at bounding box center [807, 158] width 1482 height 54
click at [149, 191] on div "Add Column" at bounding box center [807, 172] width 1482 height 81
click at [158, 222] on div "Add Column" at bounding box center [807, 185] width 1482 height 109
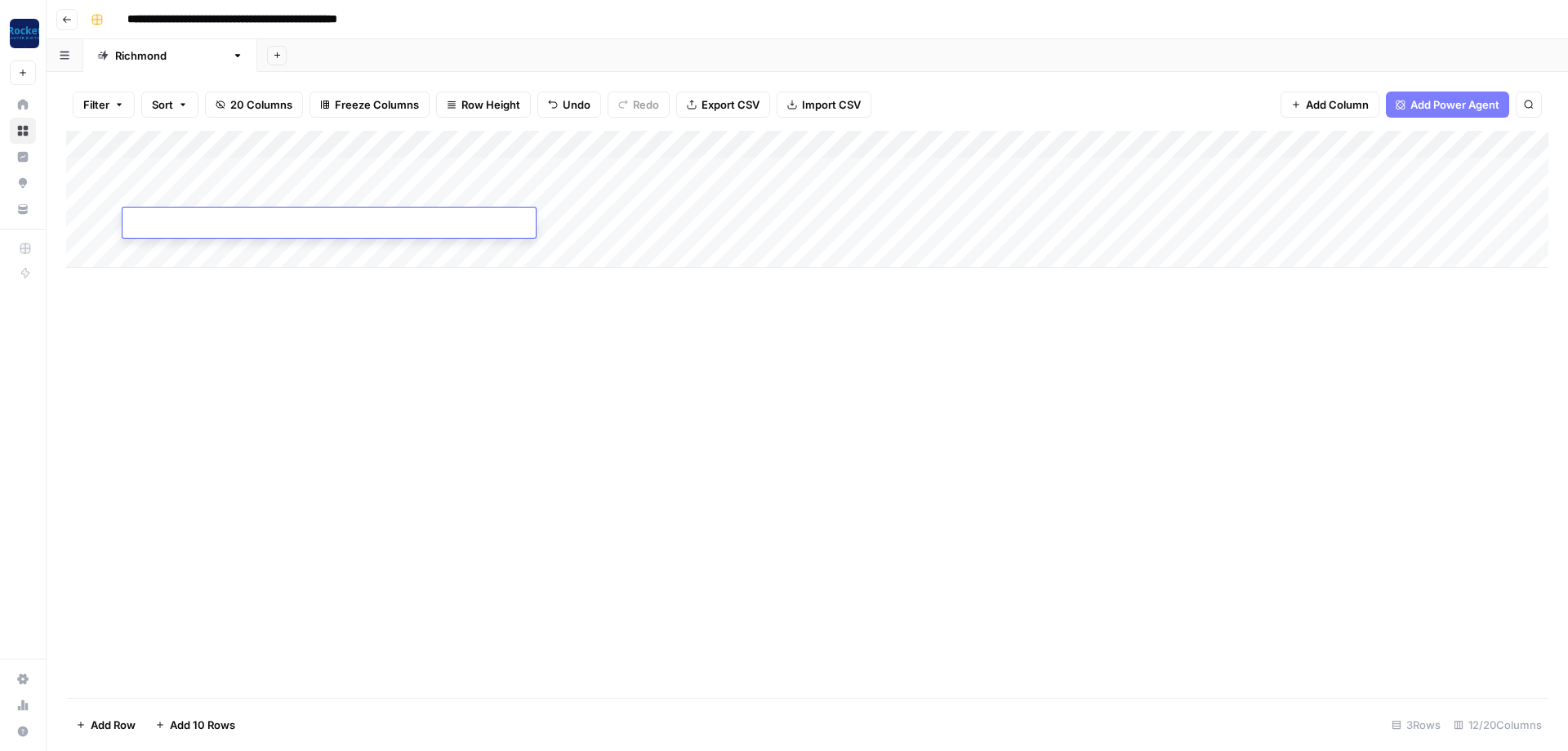
click at [194, 165] on div "Add Column" at bounding box center [807, 199] width 1482 height 137
click at [459, 399] on div "Add Column" at bounding box center [807, 414] width 1482 height 567
click at [597, 166] on div "Add Column" at bounding box center [807, 199] width 1482 height 137
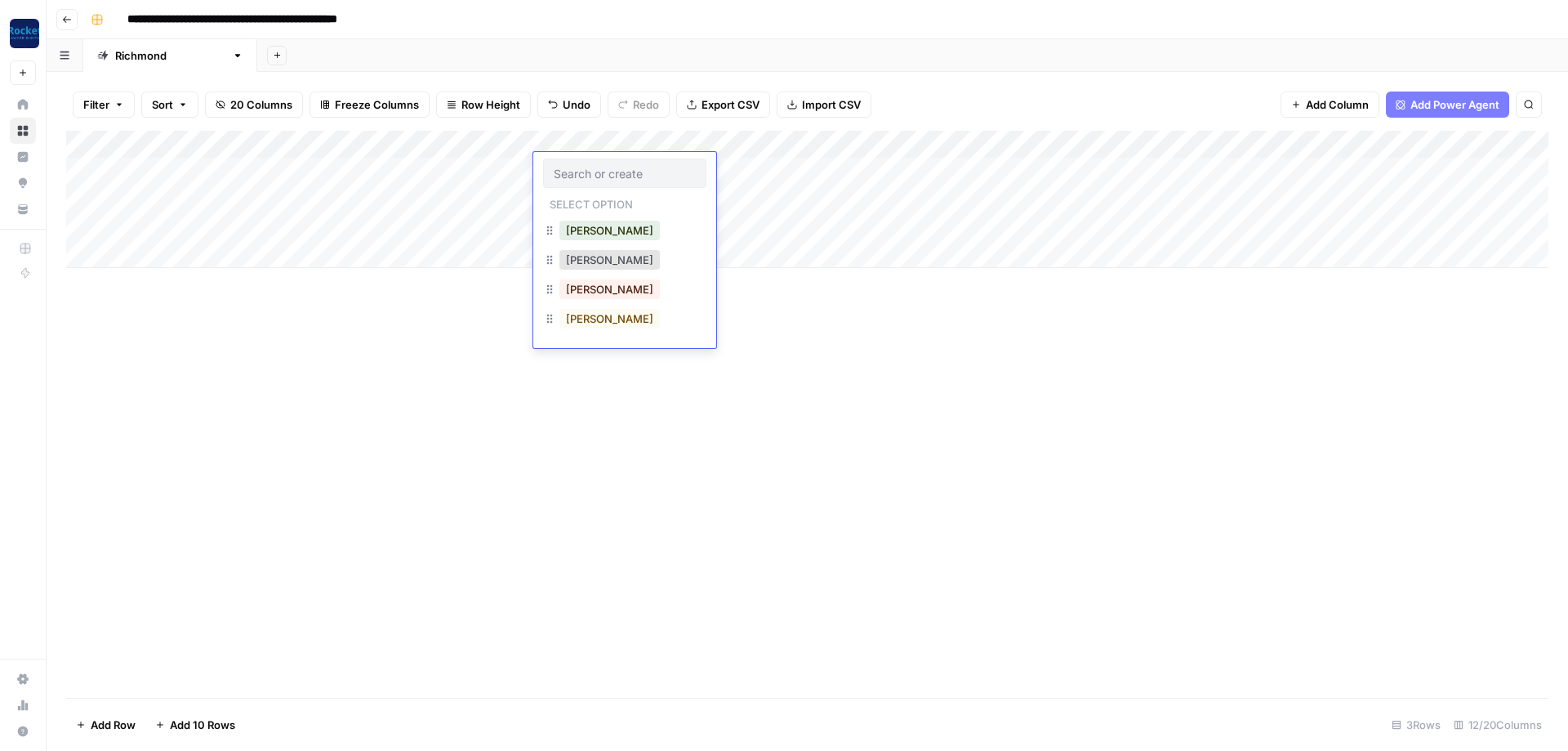
click at [597, 166] on div at bounding box center [624, 173] width 164 height 29
click at [585, 282] on button "[PERSON_NAME]" at bounding box center [610, 289] width 100 height 20
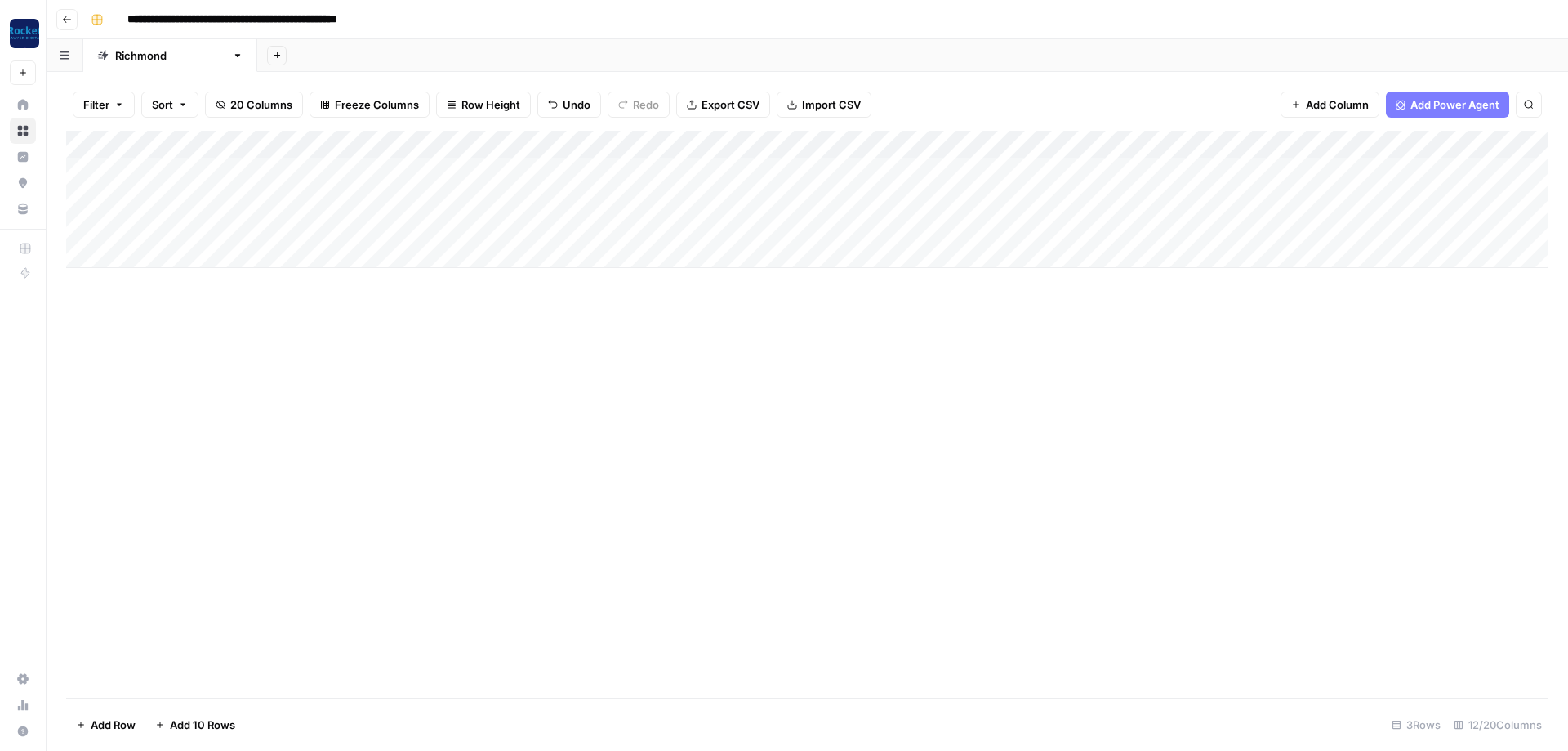
click at [745, 160] on div "Add Column" at bounding box center [807, 199] width 1482 height 137
click at [922, 352] on div "Add Column" at bounding box center [807, 414] width 1482 height 567
click at [908, 172] on div "Add Column" at bounding box center [807, 199] width 1482 height 137
click at [902, 166] on div "Add Column" at bounding box center [807, 199] width 1482 height 137
click at [844, 267] on button "Practice Area Page" at bounding box center [850, 260] width 108 height 20
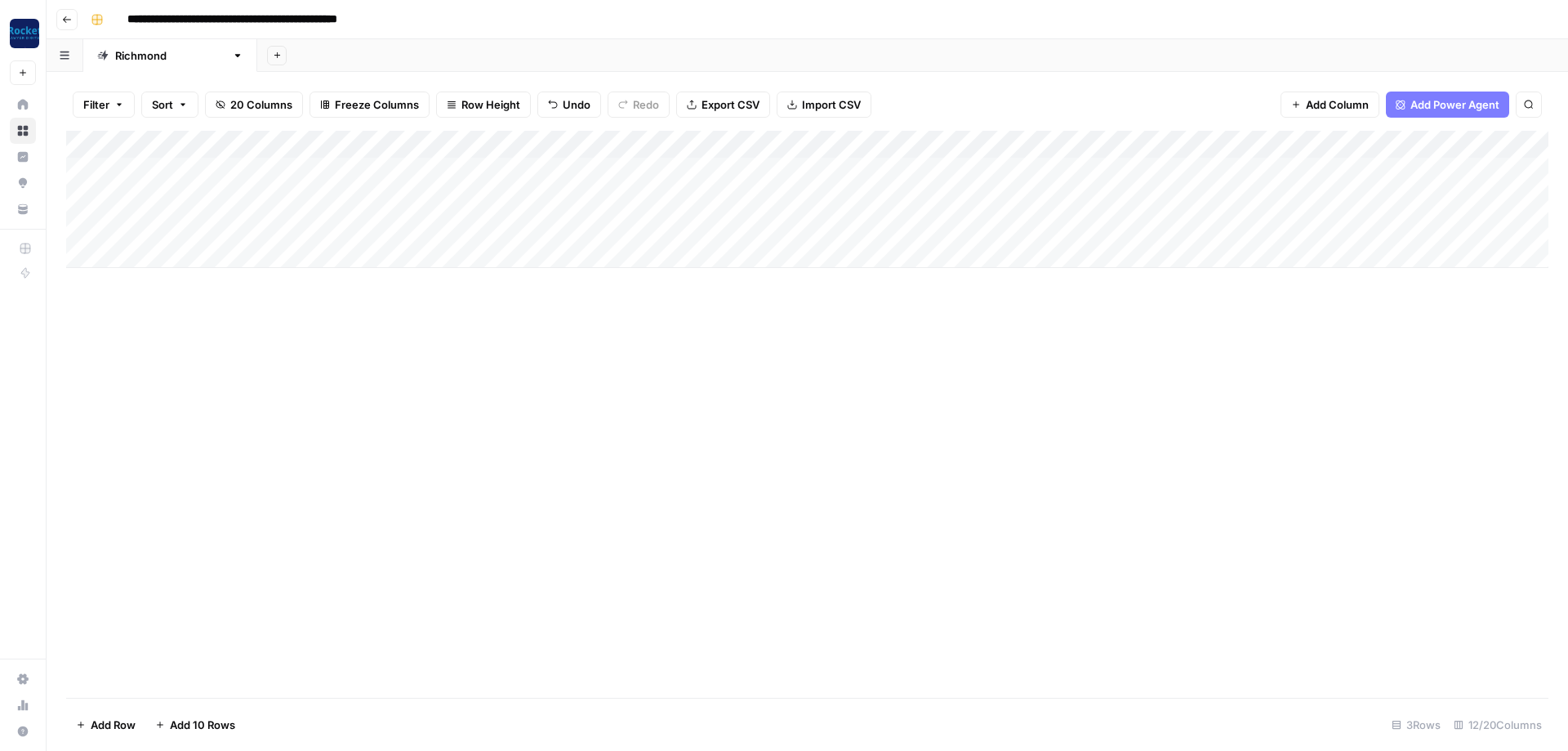
click at [996, 166] on div "Add Column" at bounding box center [807, 199] width 1482 height 137
click at [997, 195] on div "Add Column" at bounding box center [807, 199] width 1482 height 137
click at [985, 224] on div "Add Column" at bounding box center [807, 199] width 1482 height 137
click at [441, 209] on div "Add Column" at bounding box center [807, 199] width 1482 height 137
click at [1056, 164] on div "Add Column" at bounding box center [807, 199] width 1482 height 137
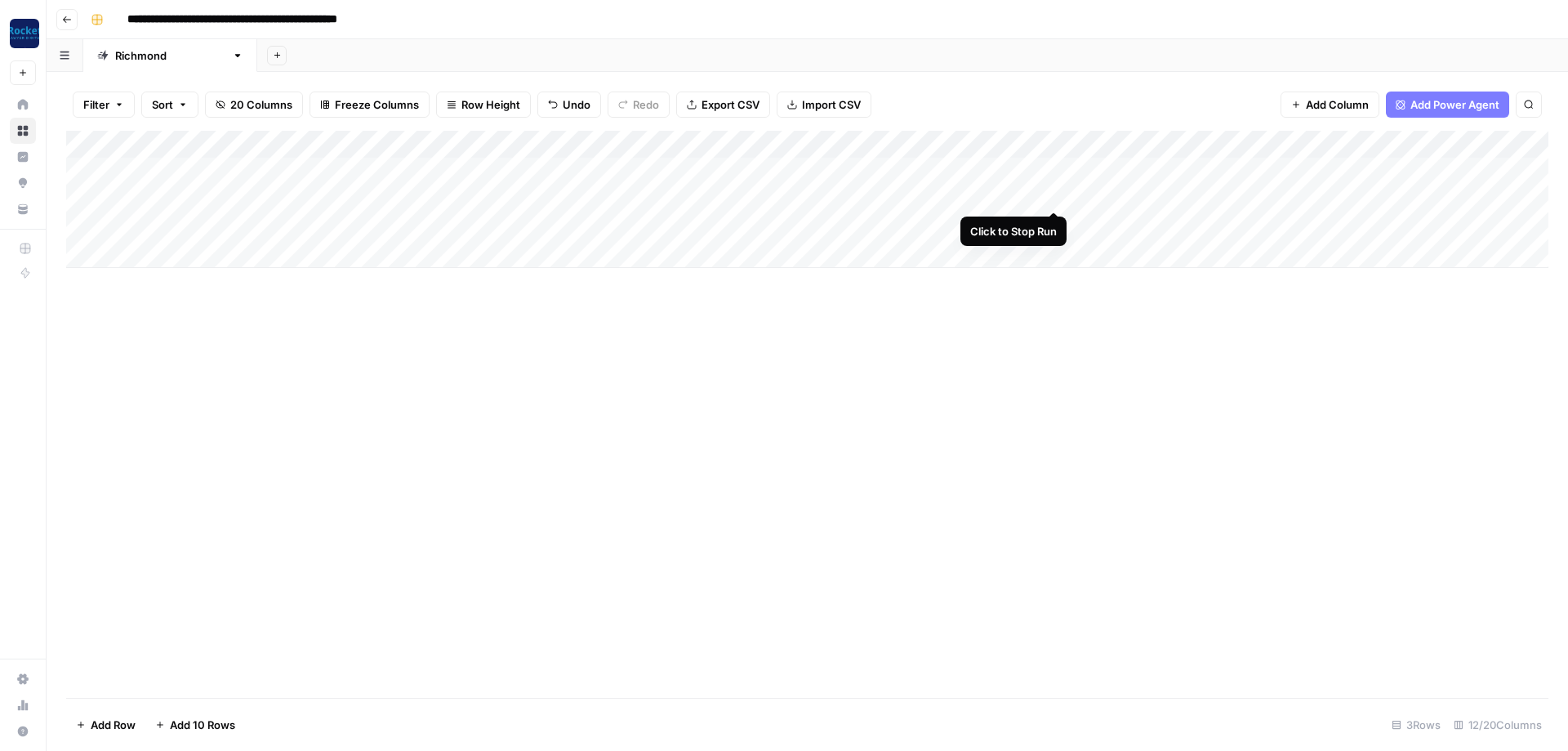
click at [1055, 195] on div "Add Column" at bounding box center [807, 199] width 1482 height 137
click at [1052, 222] on div "Add Column" at bounding box center [807, 199] width 1482 height 137
click at [391, 166] on div "Add Column" at bounding box center [807, 199] width 1482 height 137
click at [392, 166] on div "Add Column" at bounding box center [807, 199] width 1482 height 137
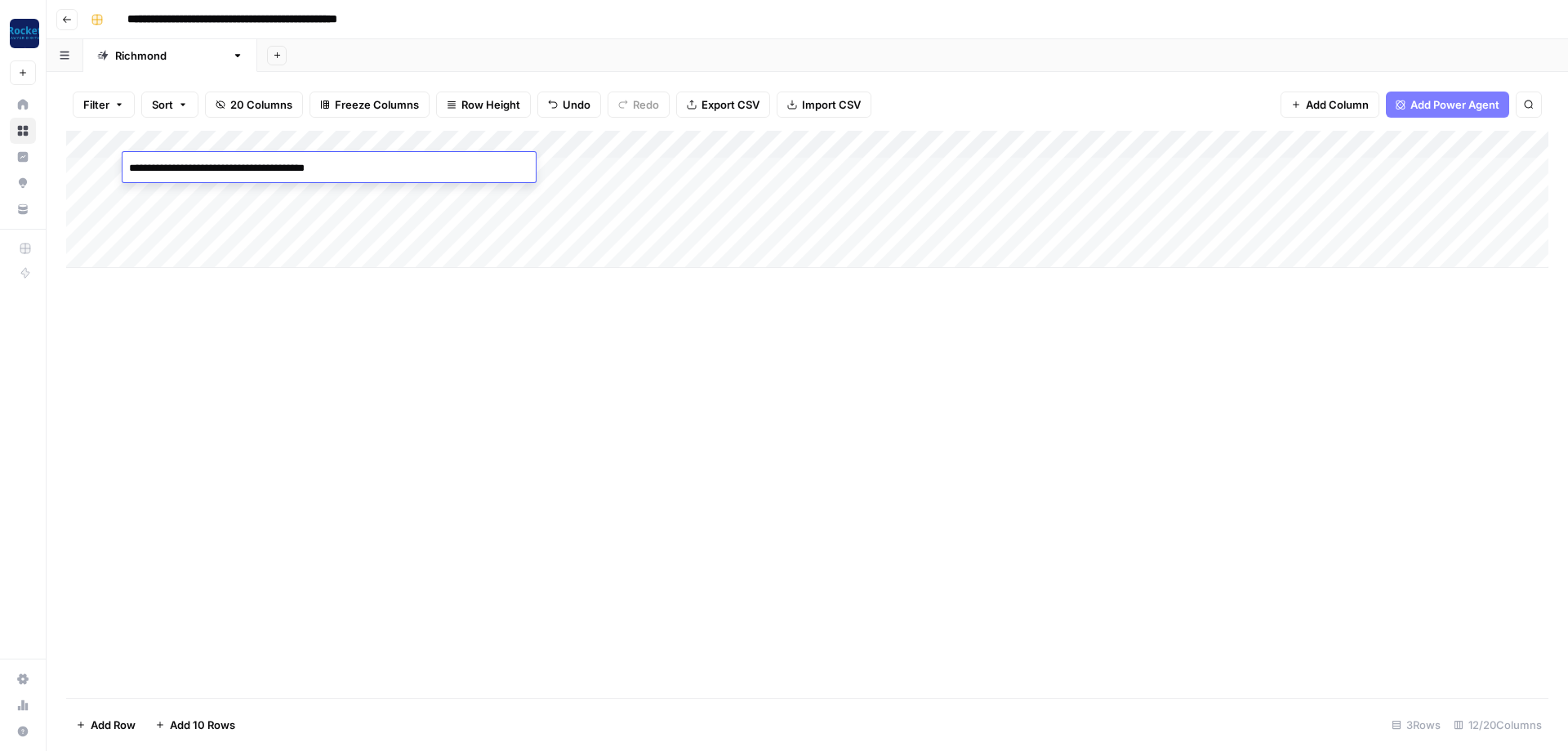
type textarea "**********"
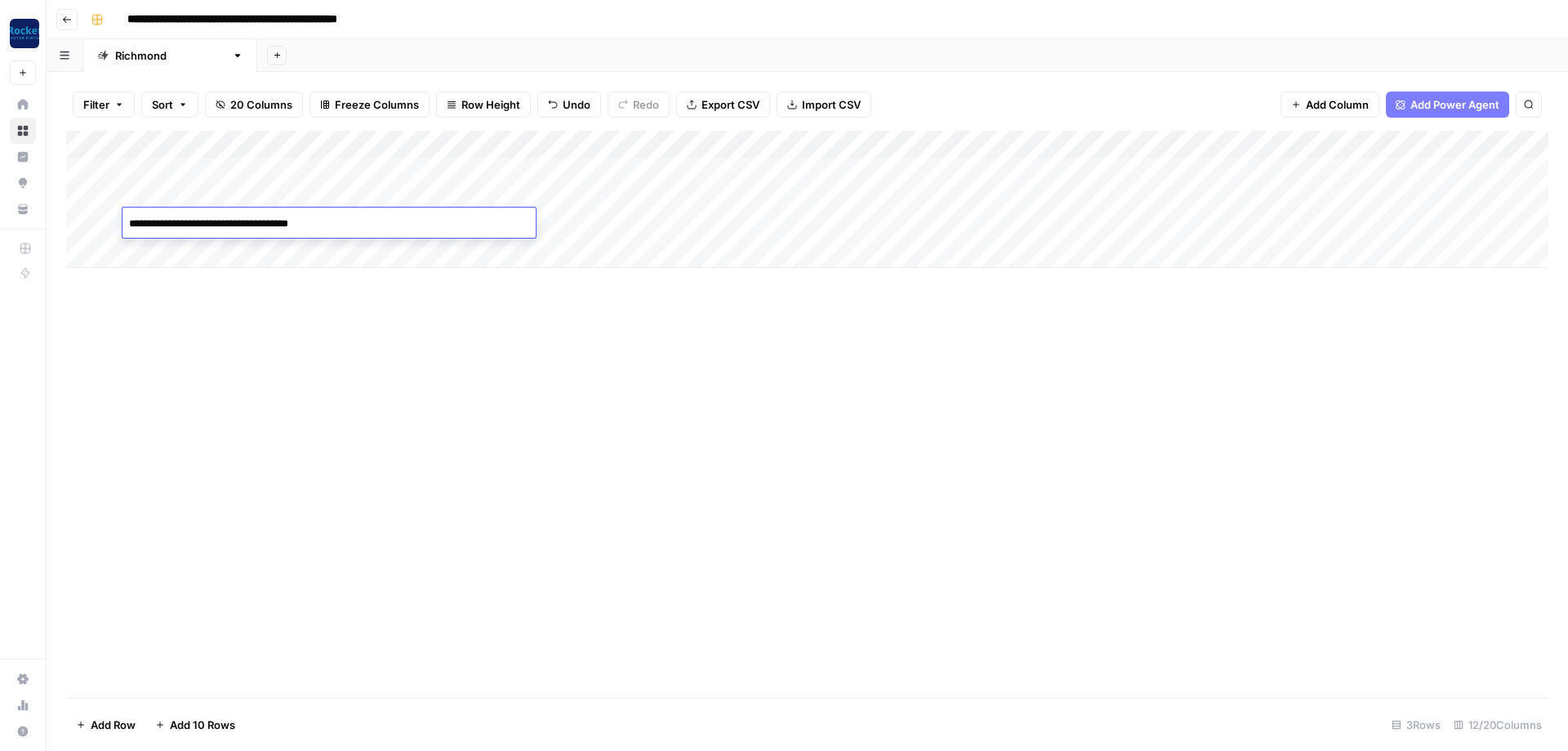
type textarea "**********"
click at [1057, 142] on div "Add Column" at bounding box center [807, 199] width 1482 height 137
click at [1107, 179] on span "All Rows" at bounding box center [1113, 178] width 103 height 16
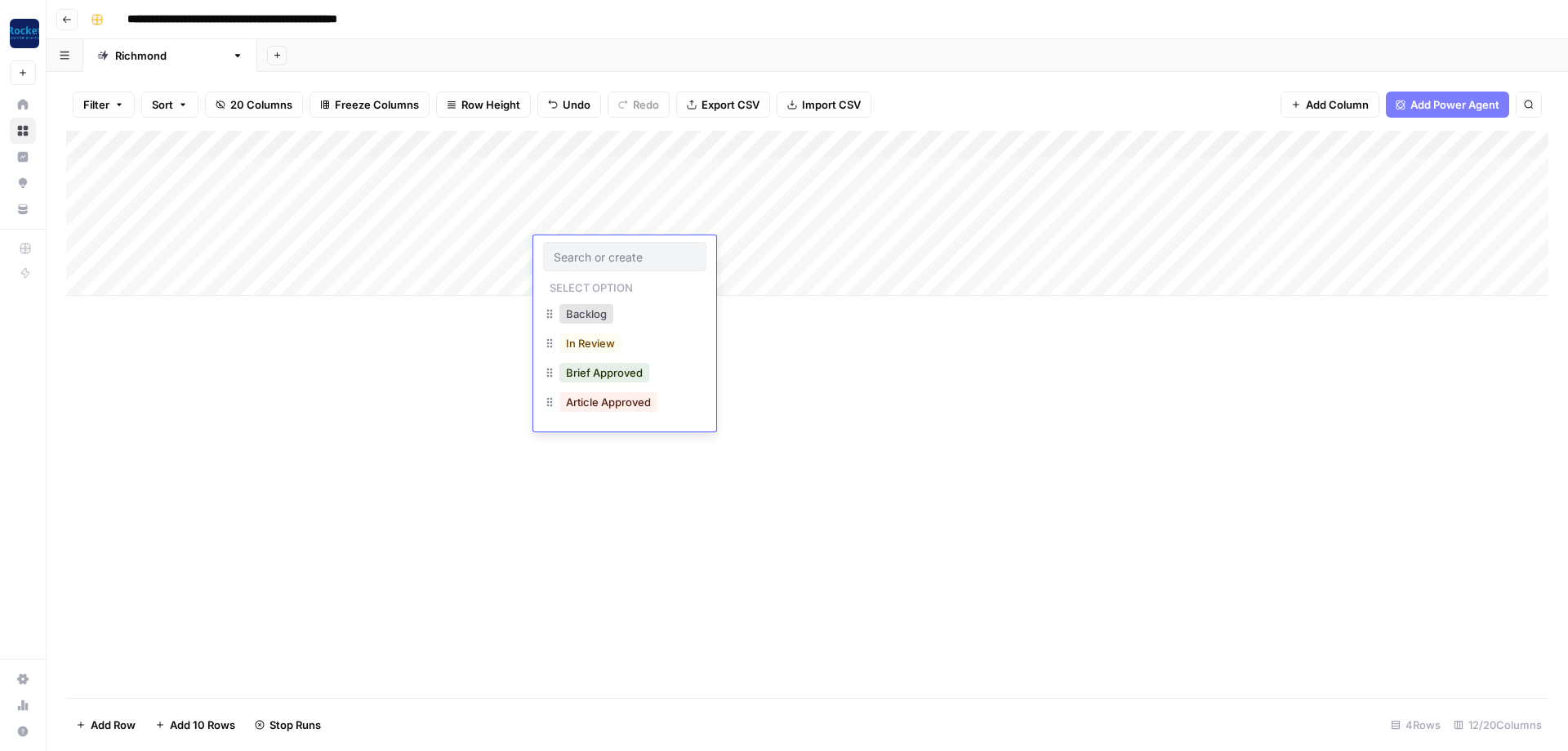
click at [134, 407] on div "Add Column" at bounding box center [807, 414] width 1482 height 567
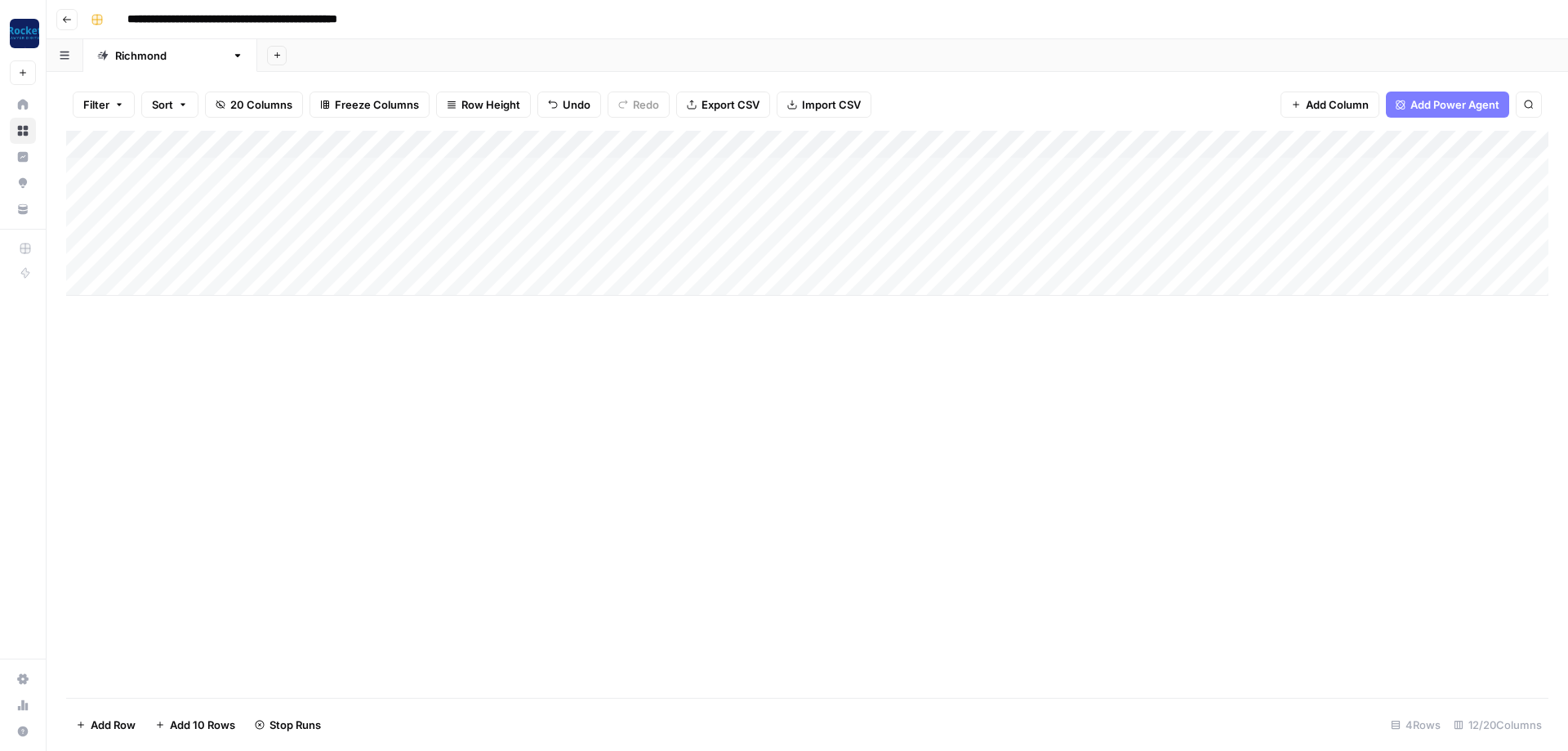
click at [147, 57] on div "[GEOGRAPHIC_DATA]" at bounding box center [170, 55] width 110 height 16
type input "*"
type input "*********"
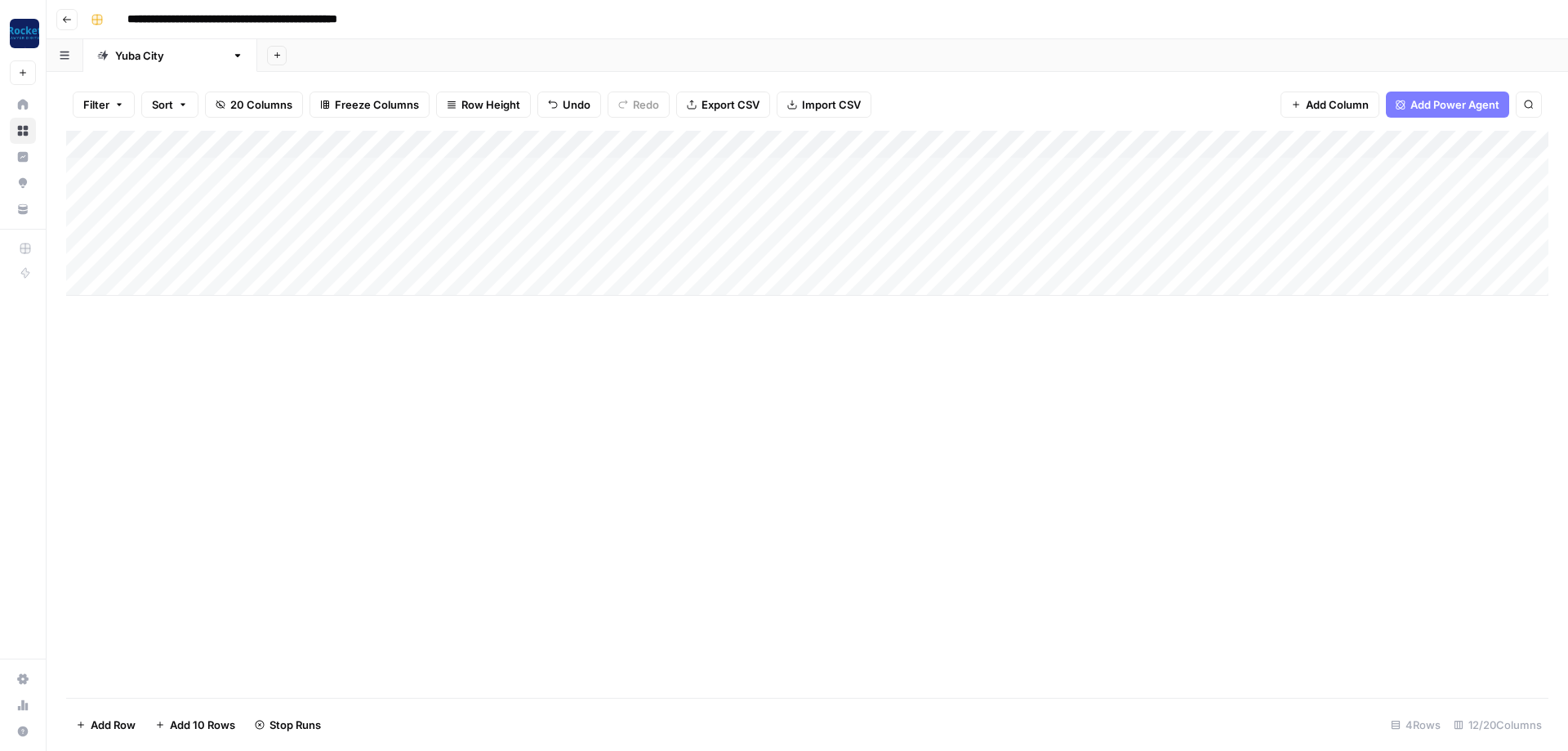
click at [357, 412] on div "Add Column" at bounding box center [807, 414] width 1482 height 567
click at [1054, 166] on div "Add Column" at bounding box center [807, 213] width 1482 height 165
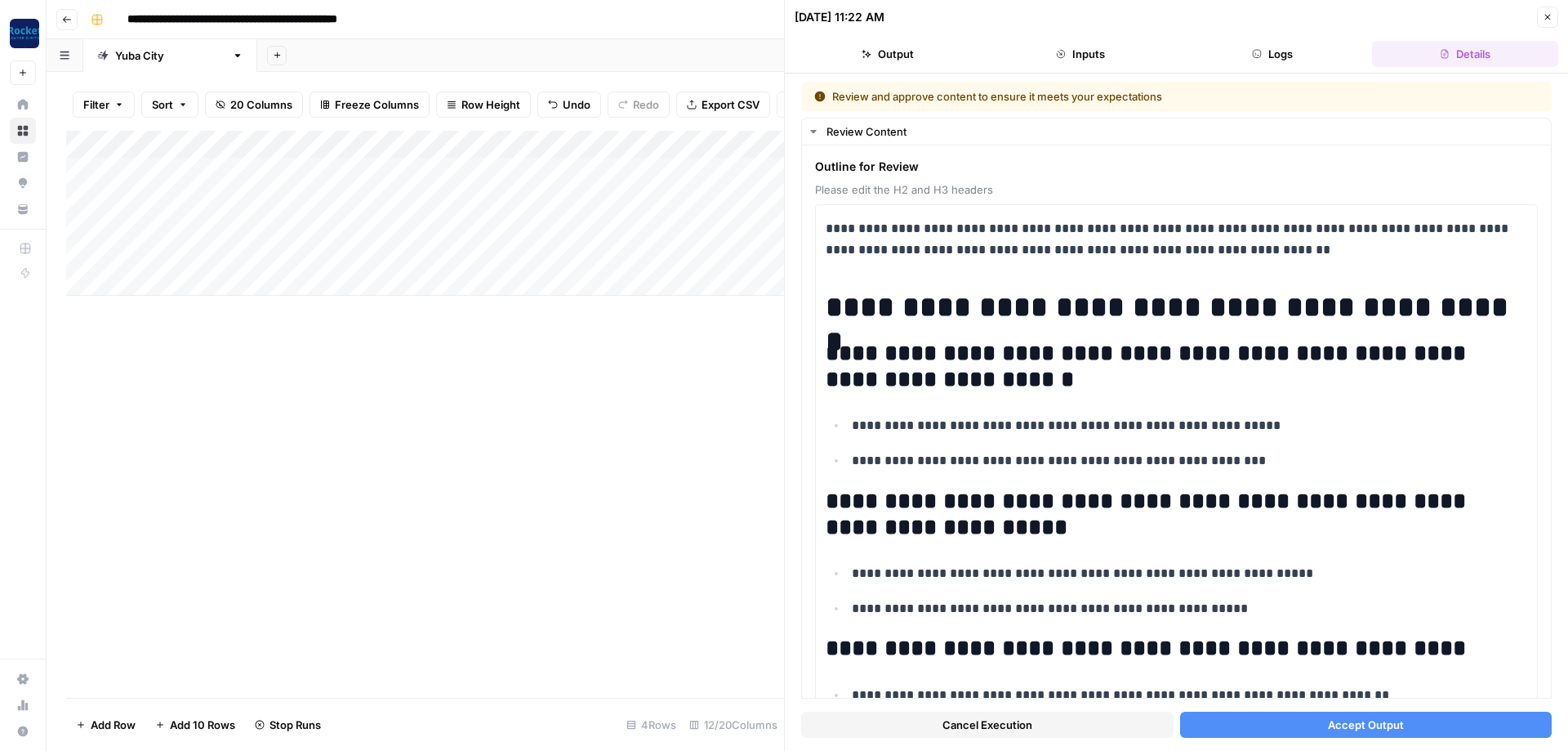
click at [1272, 730] on button "Accept Output" at bounding box center [1366, 725] width 372 height 26
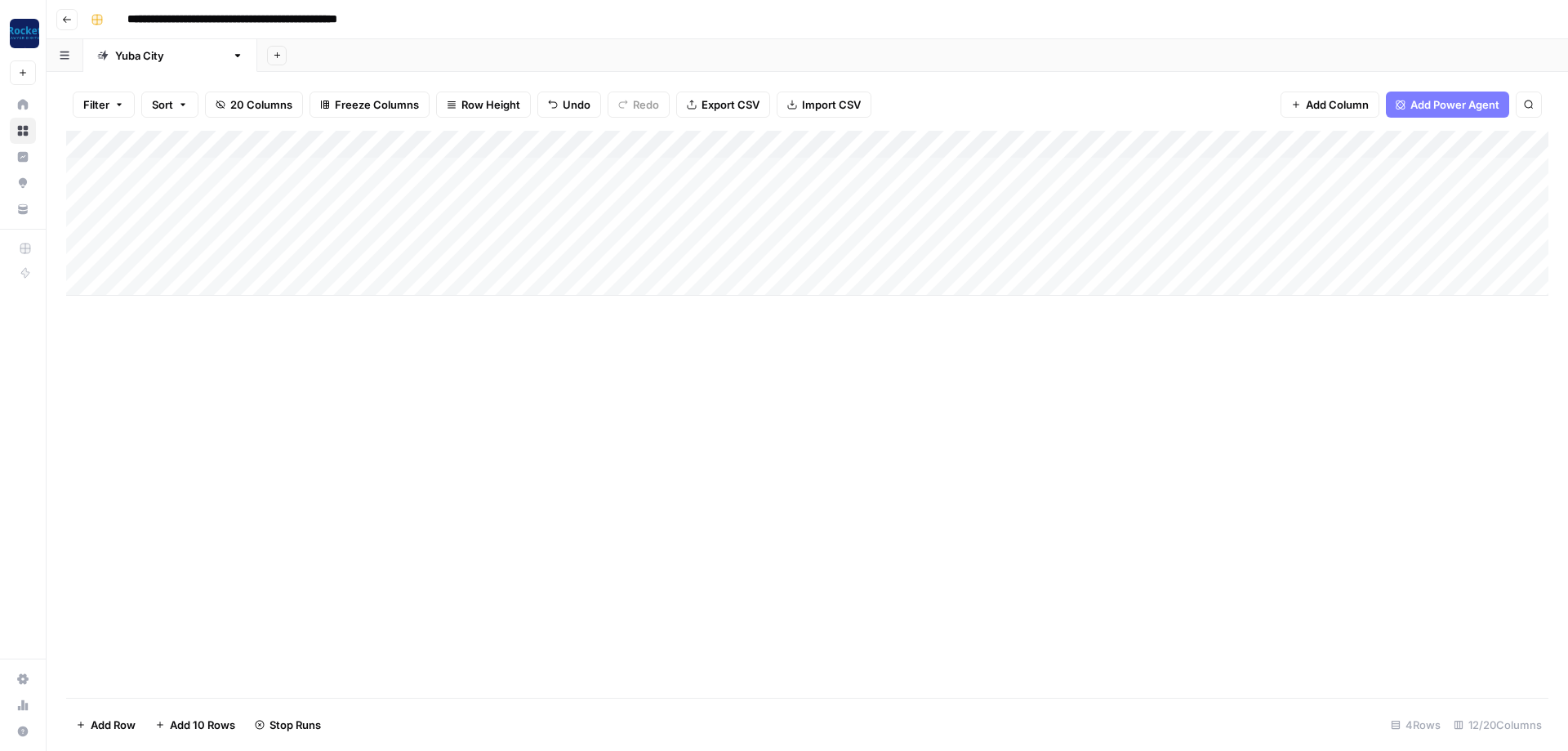
click at [1052, 197] on div "Add Column" at bounding box center [807, 213] width 1482 height 165
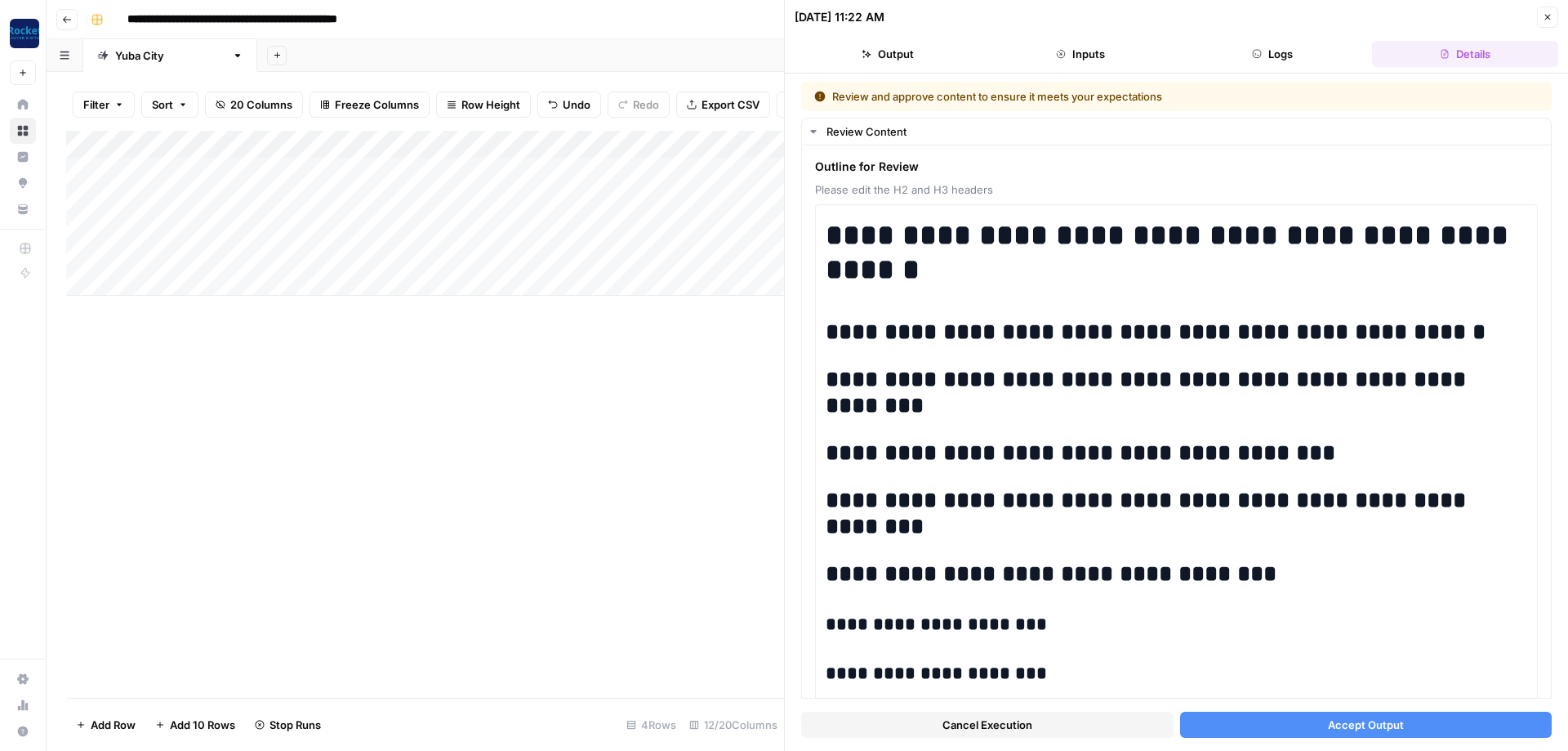
click at [1321, 728] on button "Accept Output" at bounding box center [1366, 725] width 372 height 26
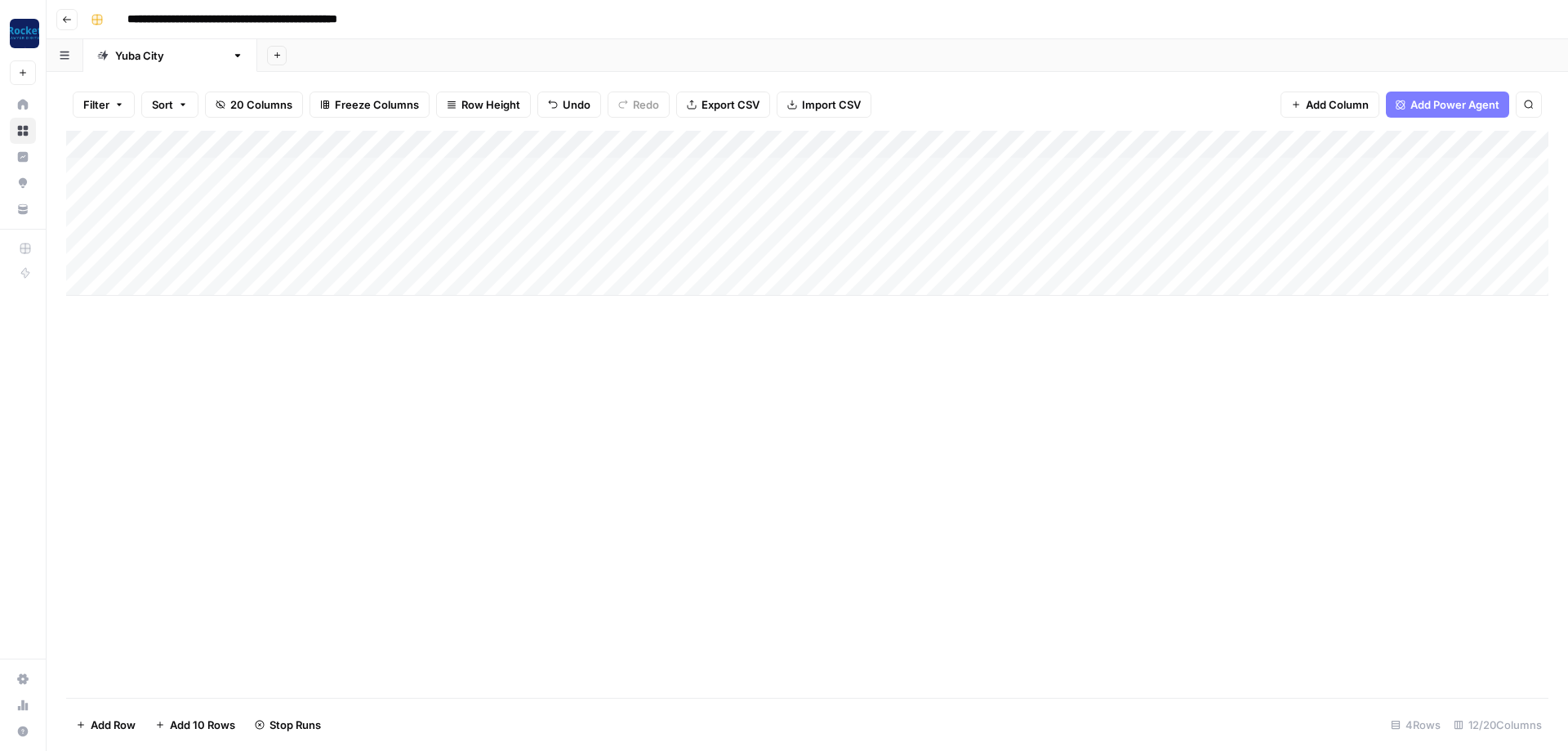
click at [1048, 222] on div "Add Column" at bounding box center [807, 213] width 1482 height 165
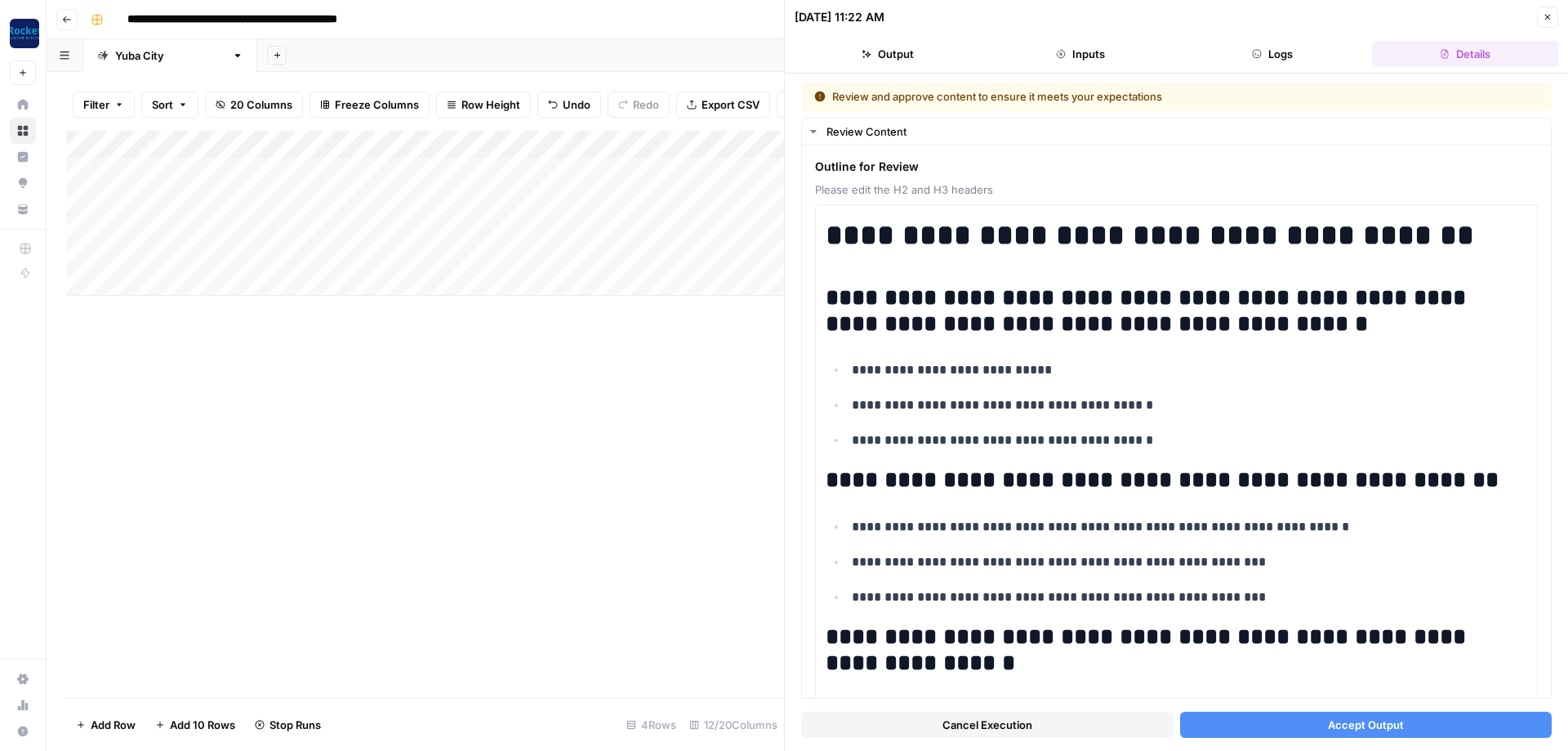
click at [1274, 721] on button "Accept Output" at bounding box center [1366, 725] width 372 height 26
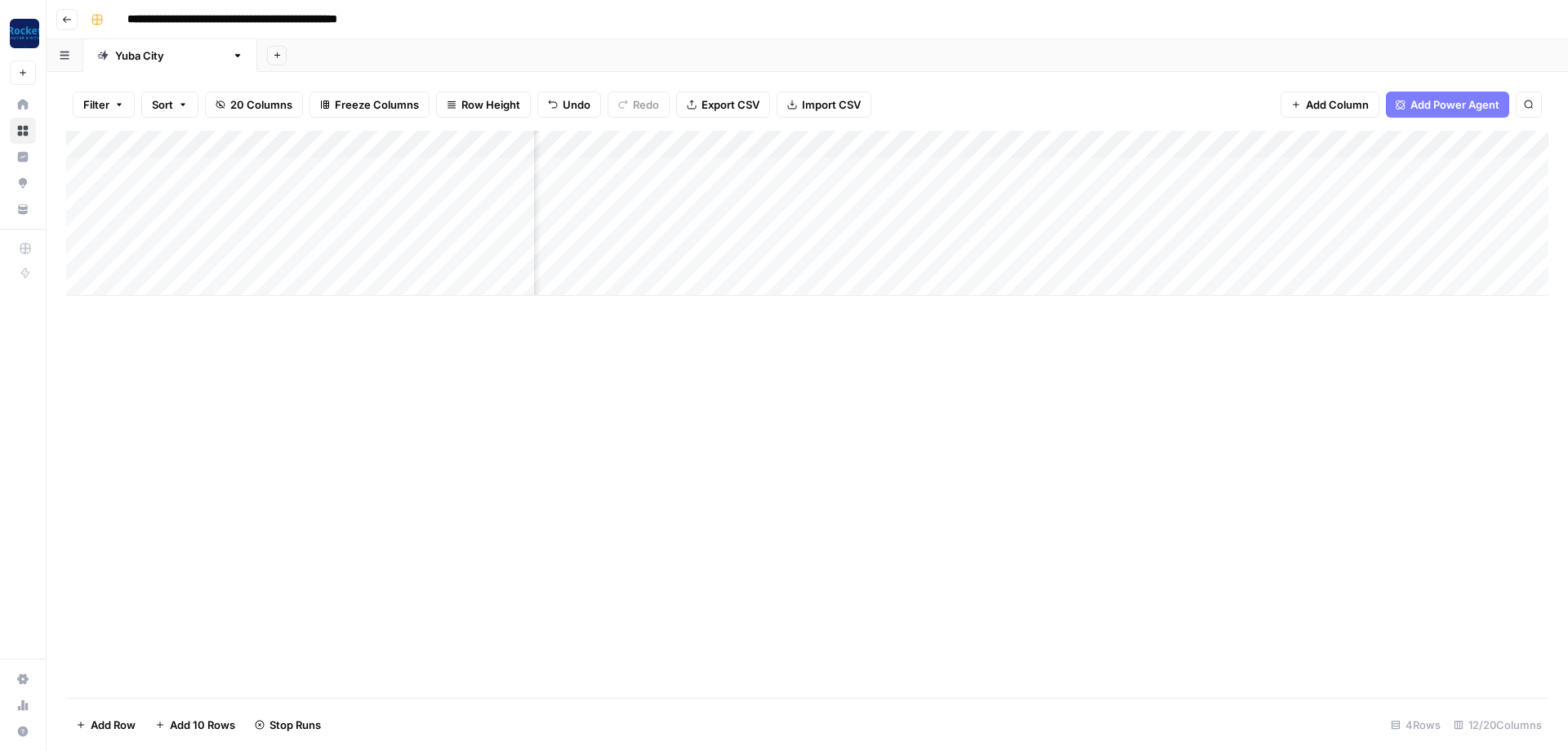
scroll to position [0, 239]
click at [81, 251] on div "Add Column" at bounding box center [807, 227] width 1482 height 193
drag, startPoint x: 85, startPoint y: 277, endPoint x: 139, endPoint y: 299, distance: 58.3
click at [85, 278] on div "Add Column" at bounding box center [807, 227] width 1482 height 193
click at [116, 729] on span "Delete 2 Rows" at bounding box center [113, 724] width 73 height 16
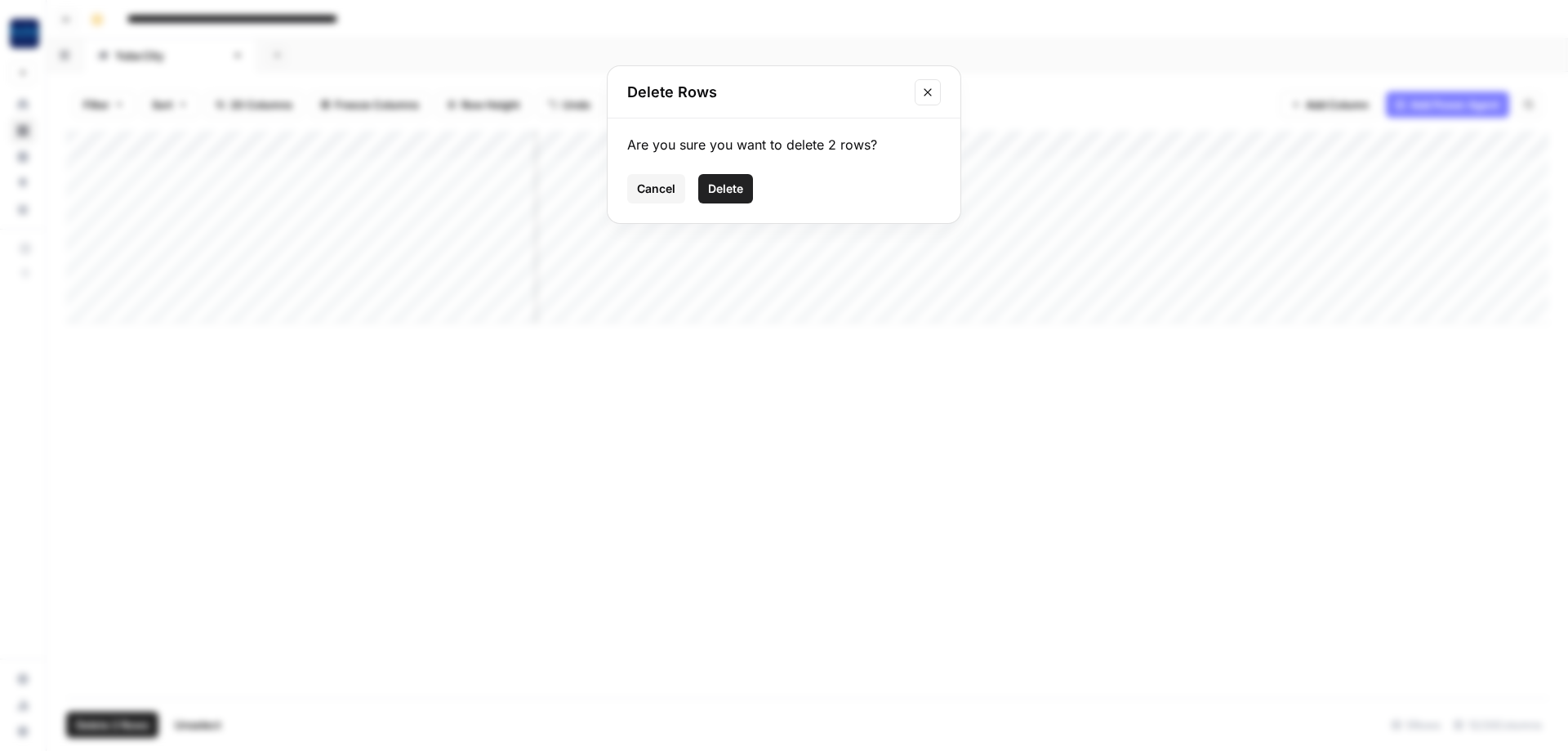
click at [744, 186] on button "Delete" at bounding box center [726, 189] width 55 height 29
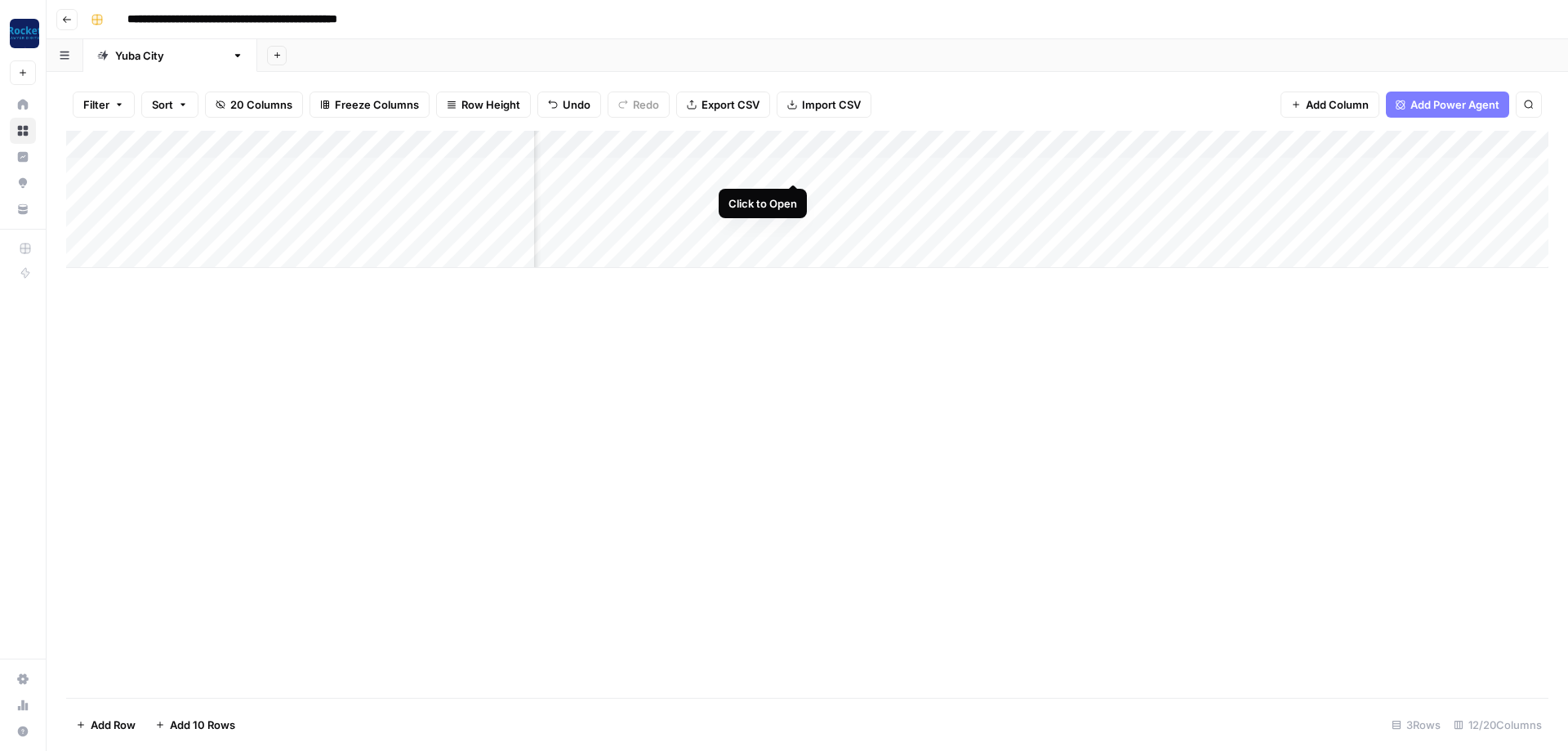
click at [797, 166] on div "Add Column" at bounding box center [807, 199] width 1482 height 137
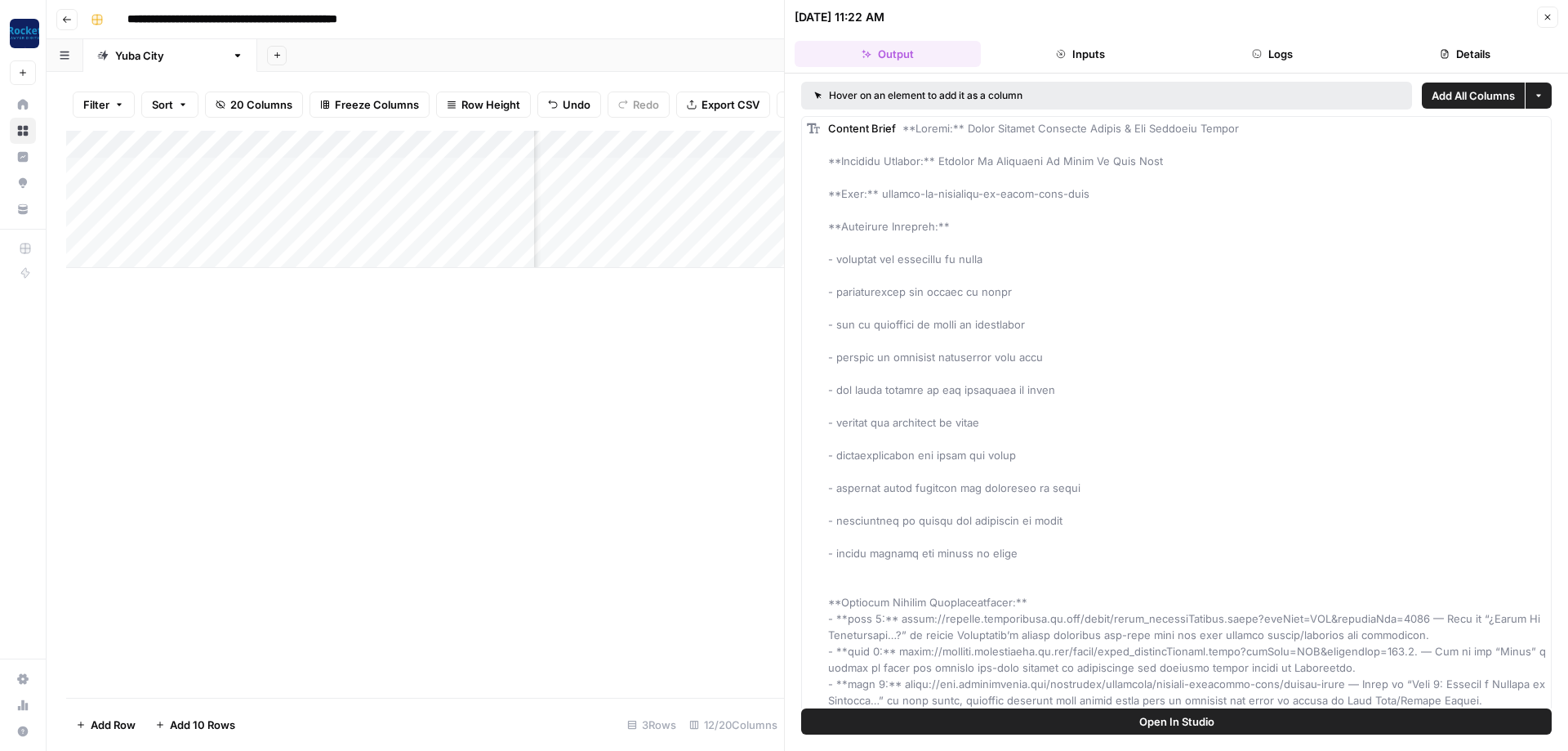
click at [1545, 16] on icon "button" at bounding box center [1547, 16] width 10 height 10
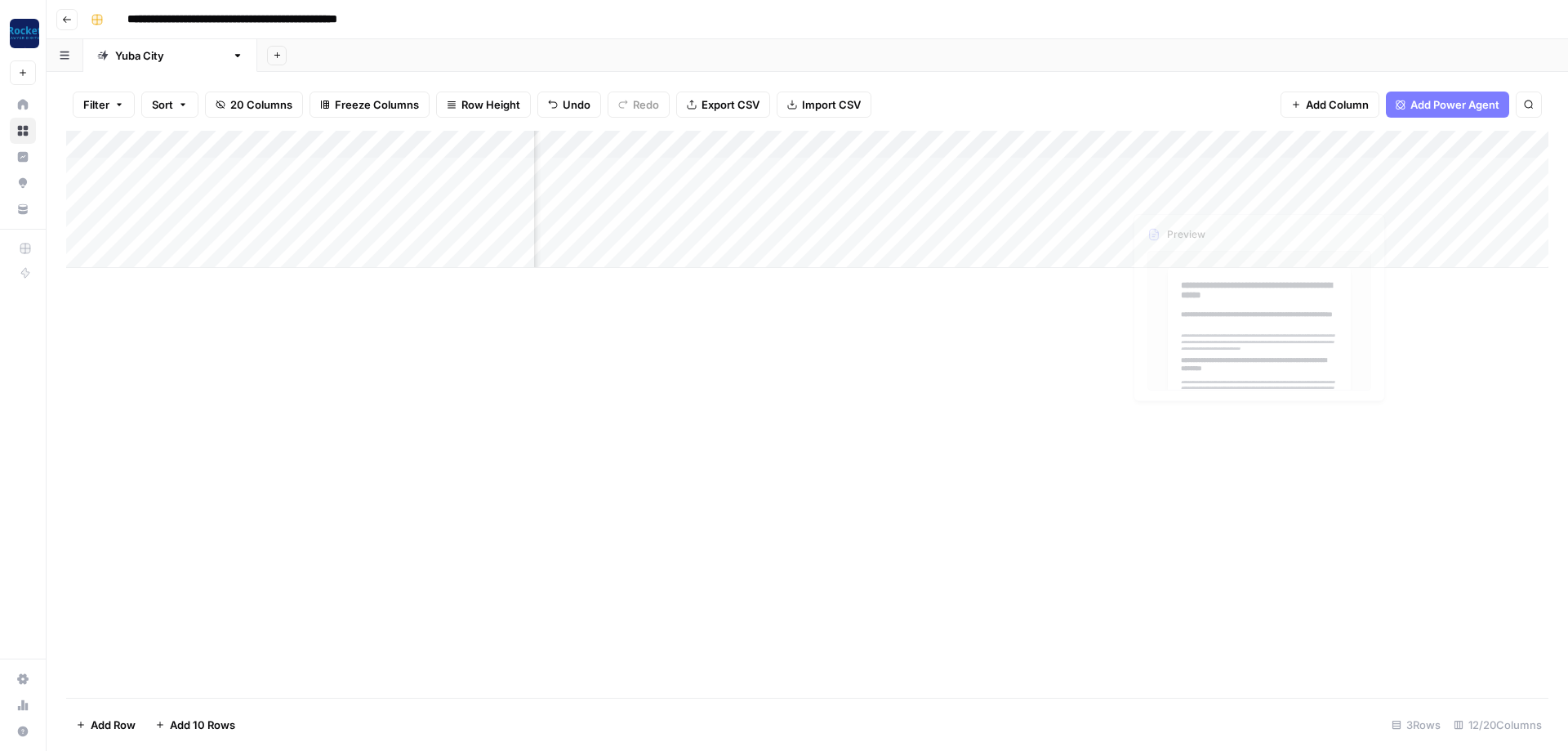
scroll to position [0, 533]
click at [1109, 141] on div "Add Column" at bounding box center [807, 199] width 1482 height 137
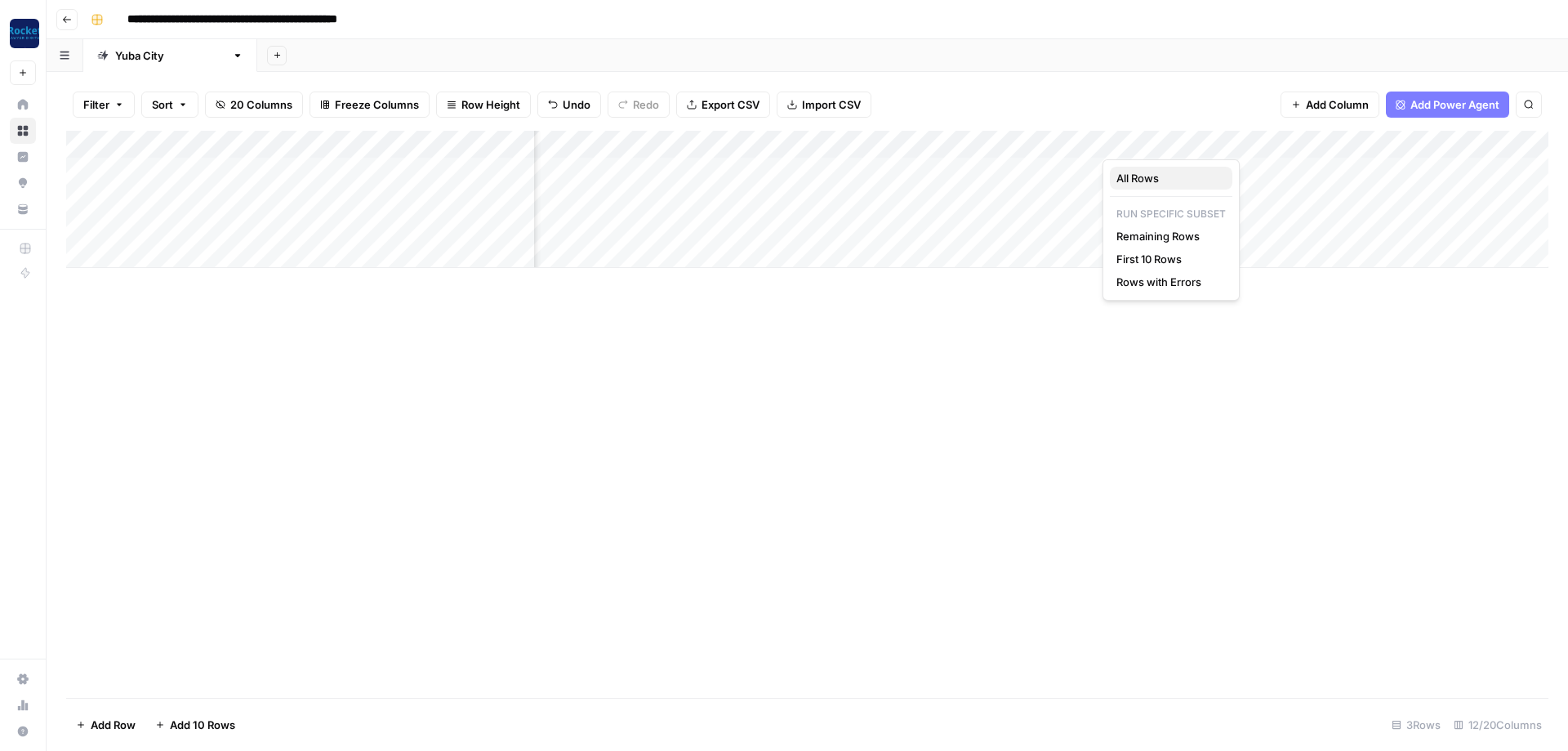
click at [1145, 179] on span "All Rows" at bounding box center [1168, 178] width 103 height 16
click at [1087, 221] on div "Add Column" at bounding box center [807, 199] width 1482 height 137
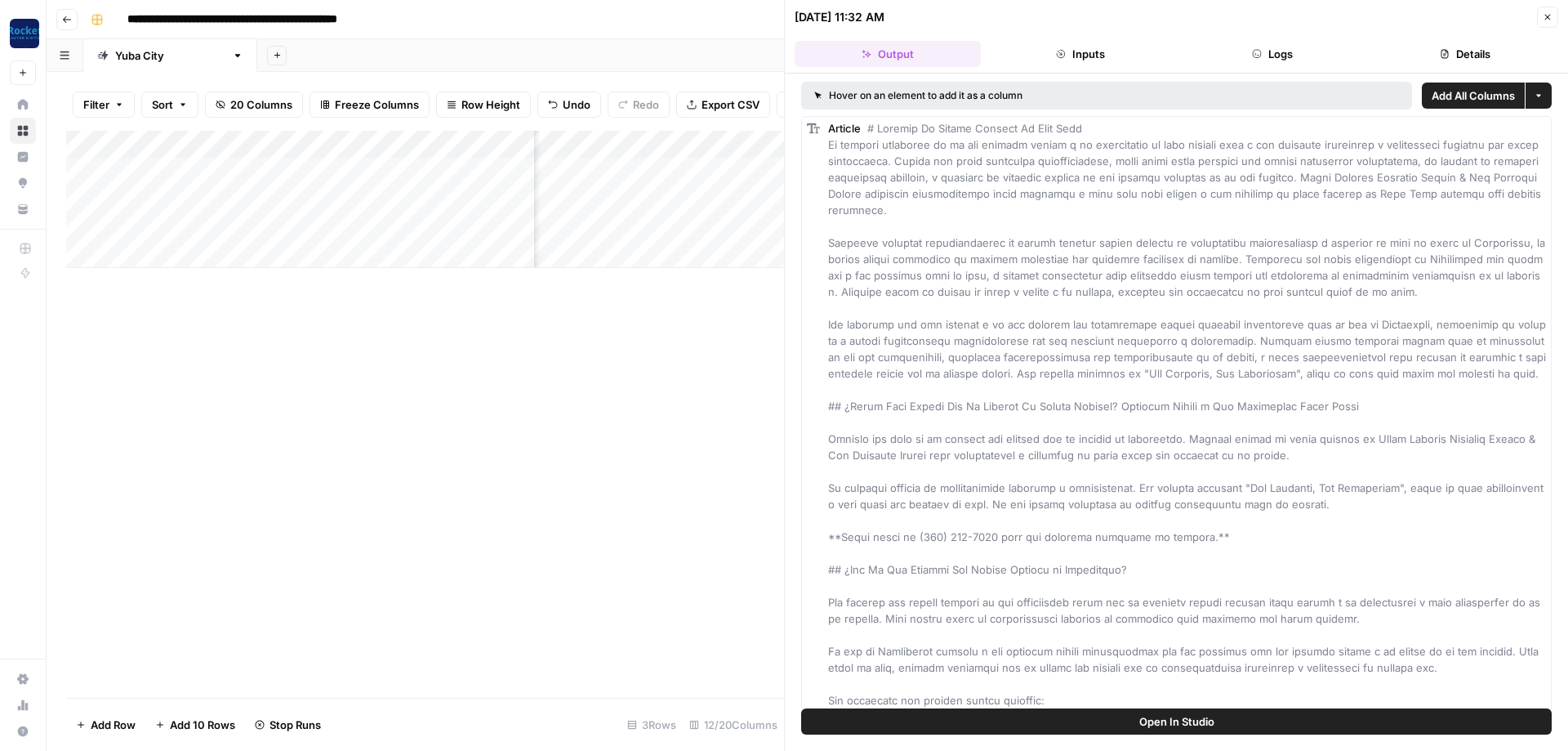
click at [1546, 19] on icon "button" at bounding box center [1548, 17] width 6 height 6
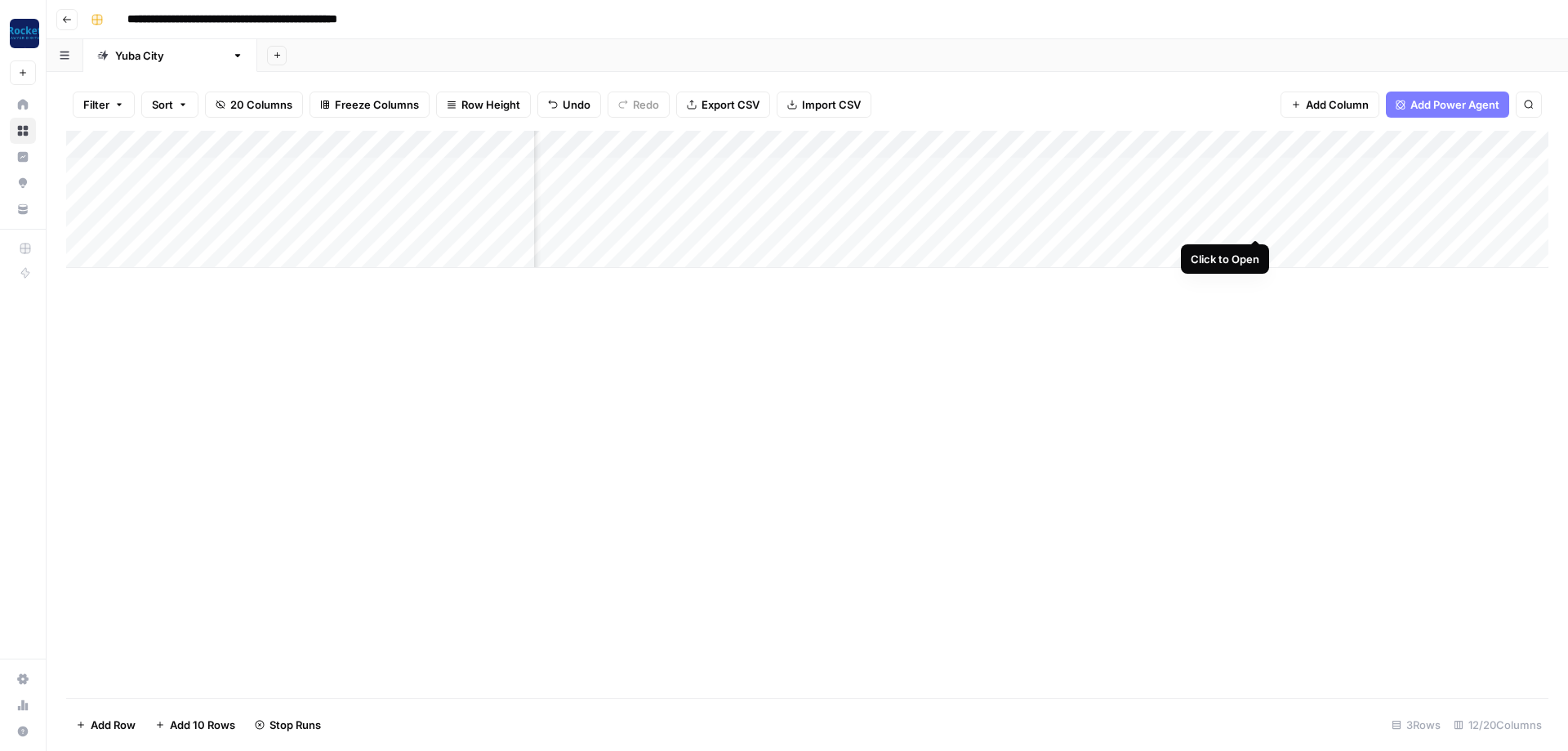
click at [1254, 224] on div "Add Column" at bounding box center [807, 199] width 1482 height 137
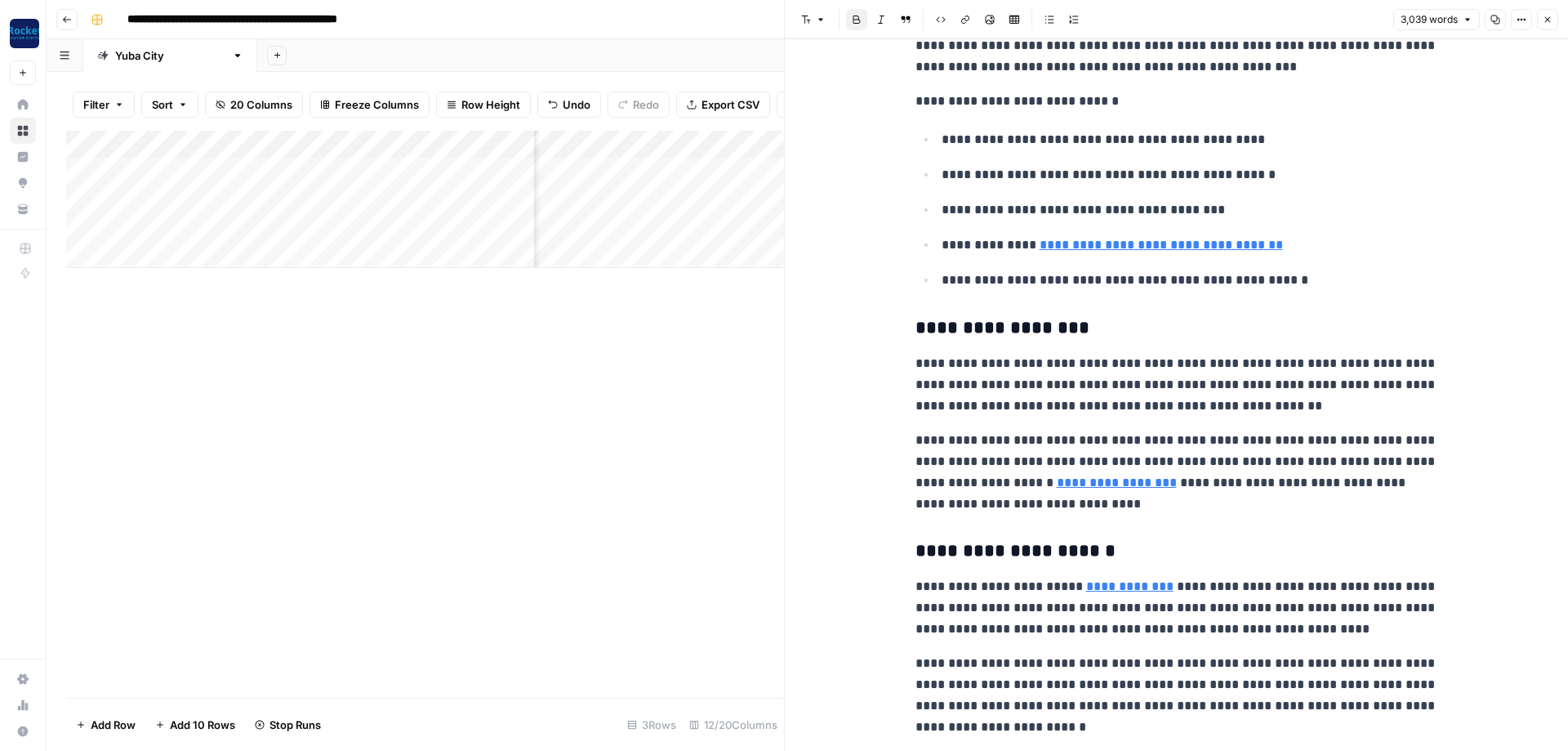
scroll to position [2550, 0]
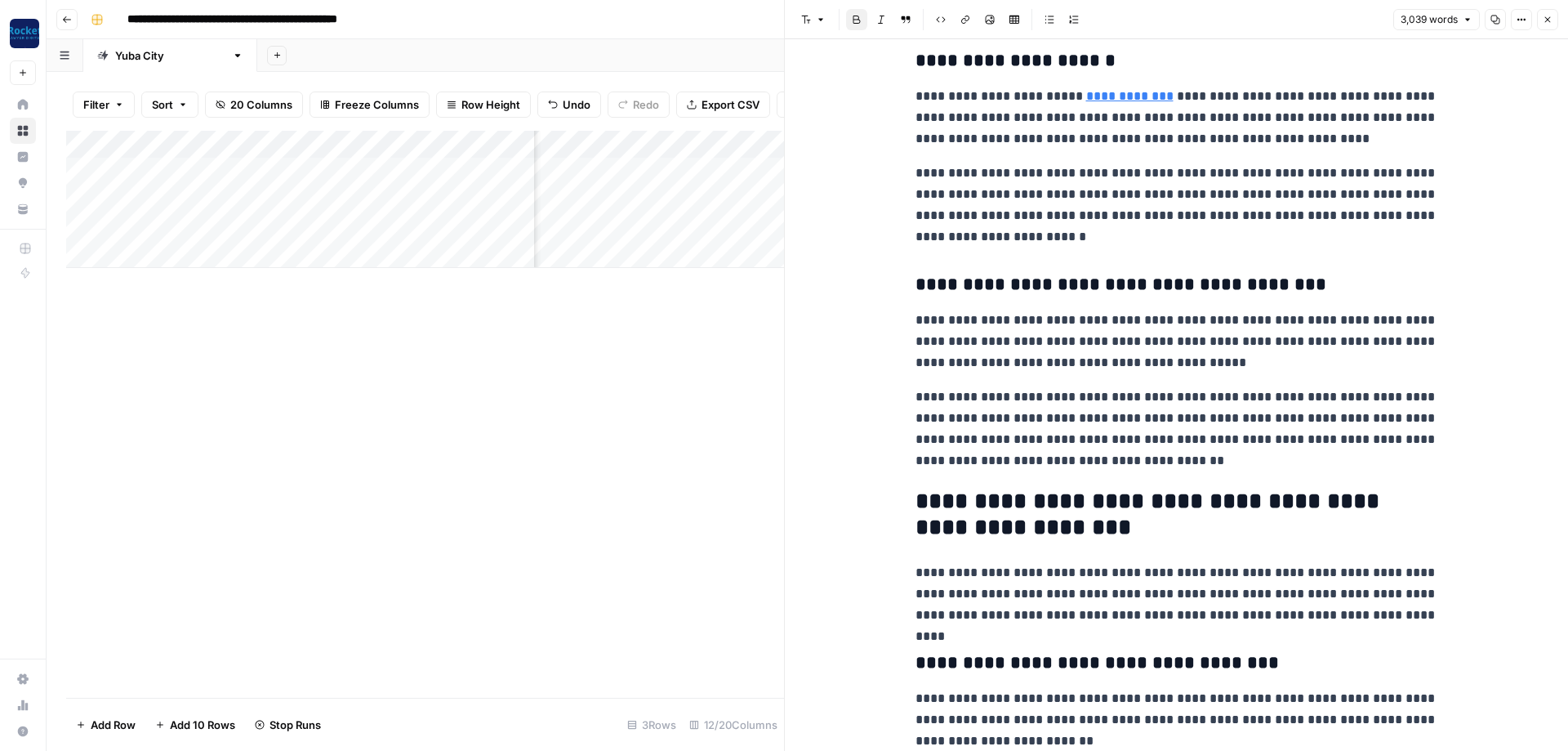
click at [1541, 20] on button "Close" at bounding box center [1548, 19] width 22 height 22
